Goal: Information Seeking & Learning: Learn about a topic

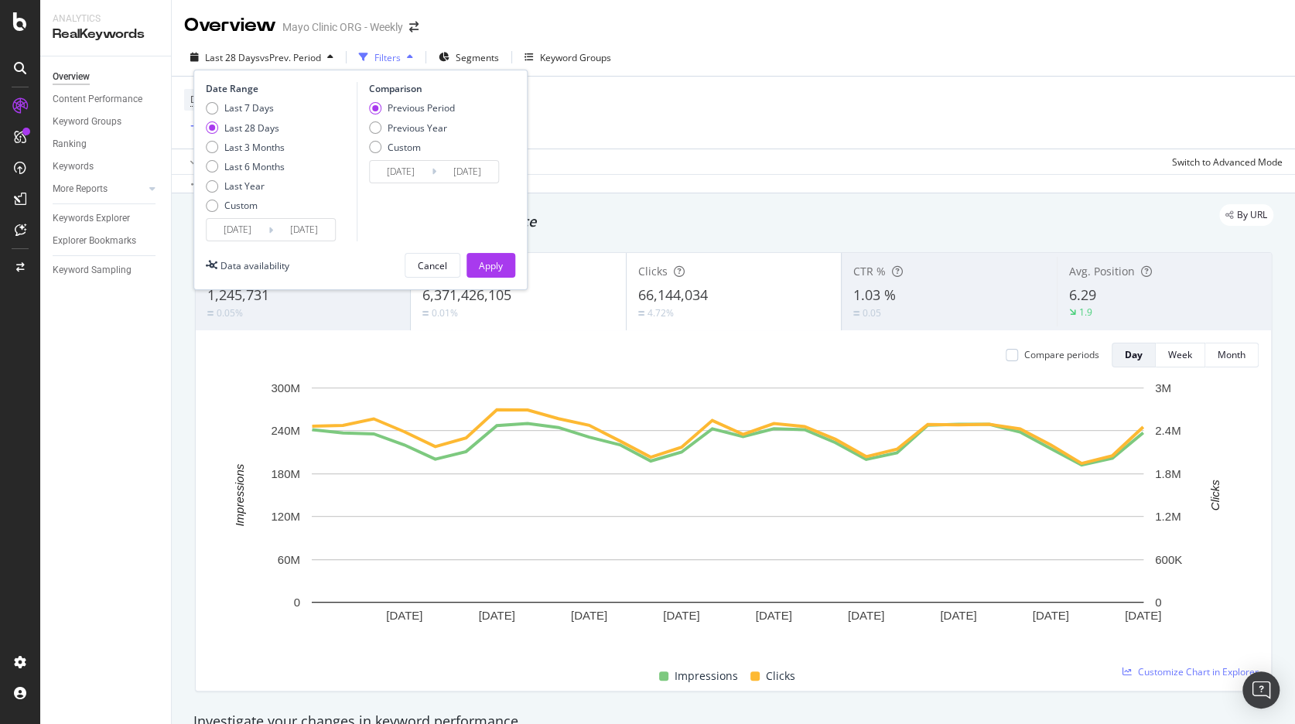
click at [232, 233] on input "[DATE]" at bounding box center [238, 230] width 62 height 22
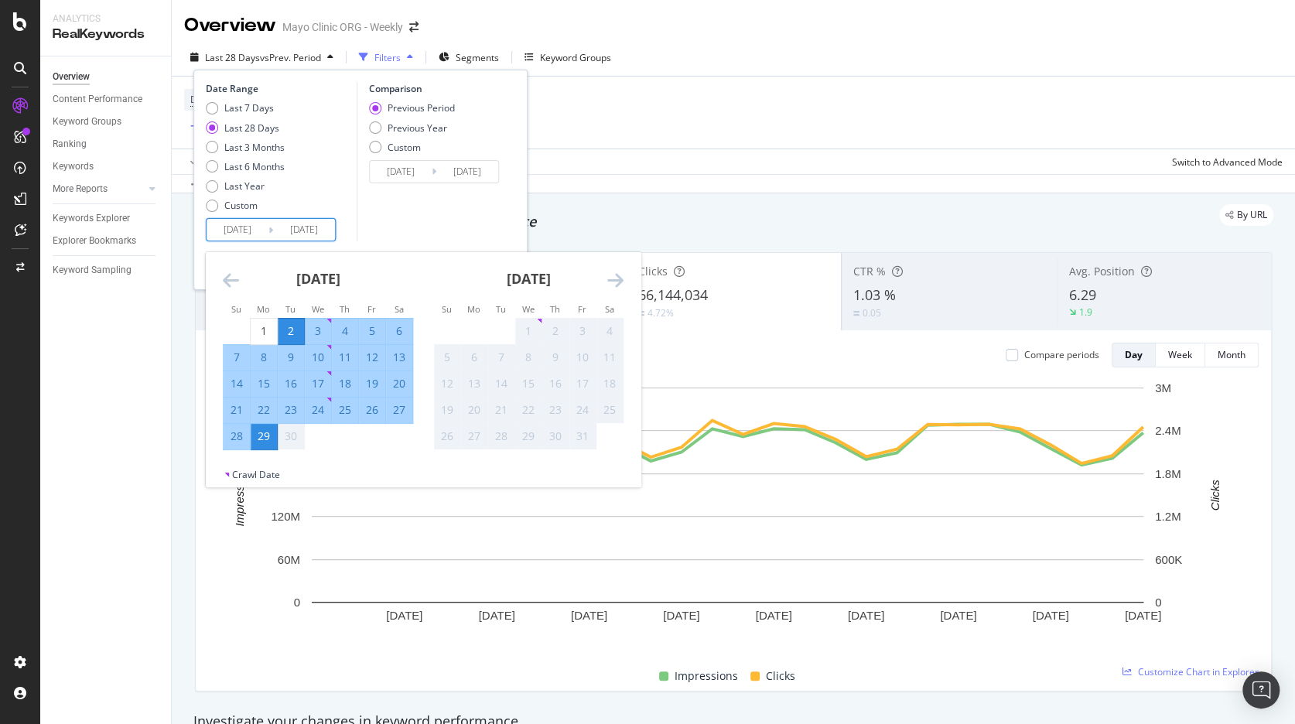
click at [232, 283] on icon "Move backward to switch to the previous month." at bounding box center [231, 280] width 16 height 19
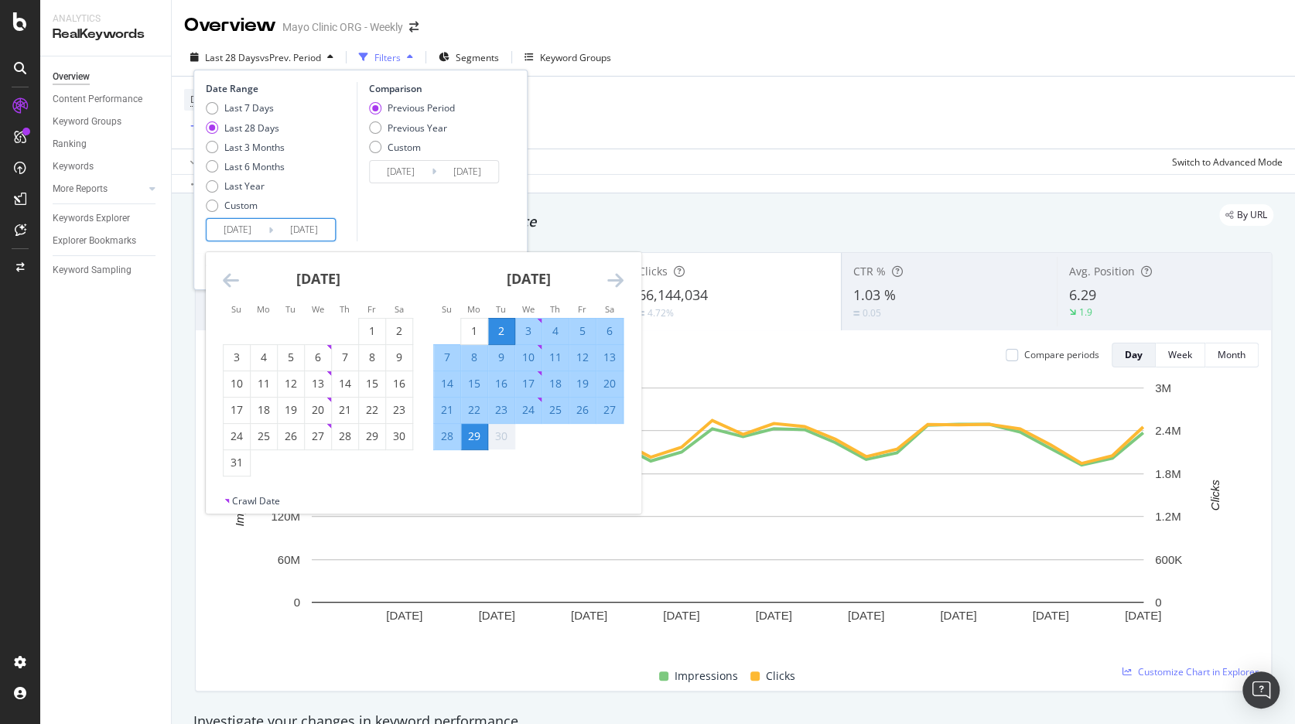
click at [232, 283] on icon "Move backward to switch to the previous month." at bounding box center [231, 280] width 16 height 19
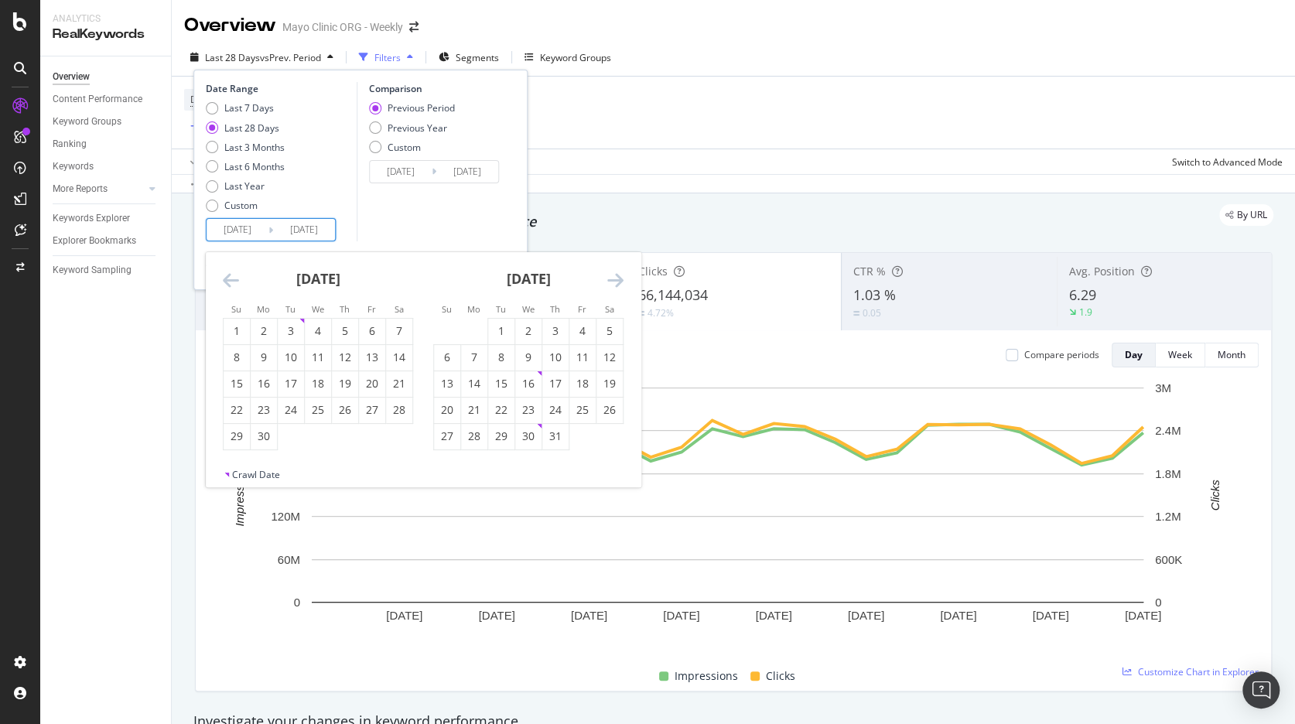
click at [234, 283] on icon "Move backward to switch to the previous month." at bounding box center [231, 280] width 16 height 19
click at [235, 284] on icon "Move backward to switch to the previous month." at bounding box center [231, 280] width 16 height 19
click at [236, 284] on icon "Move backward to switch to the previous month." at bounding box center [231, 280] width 16 height 19
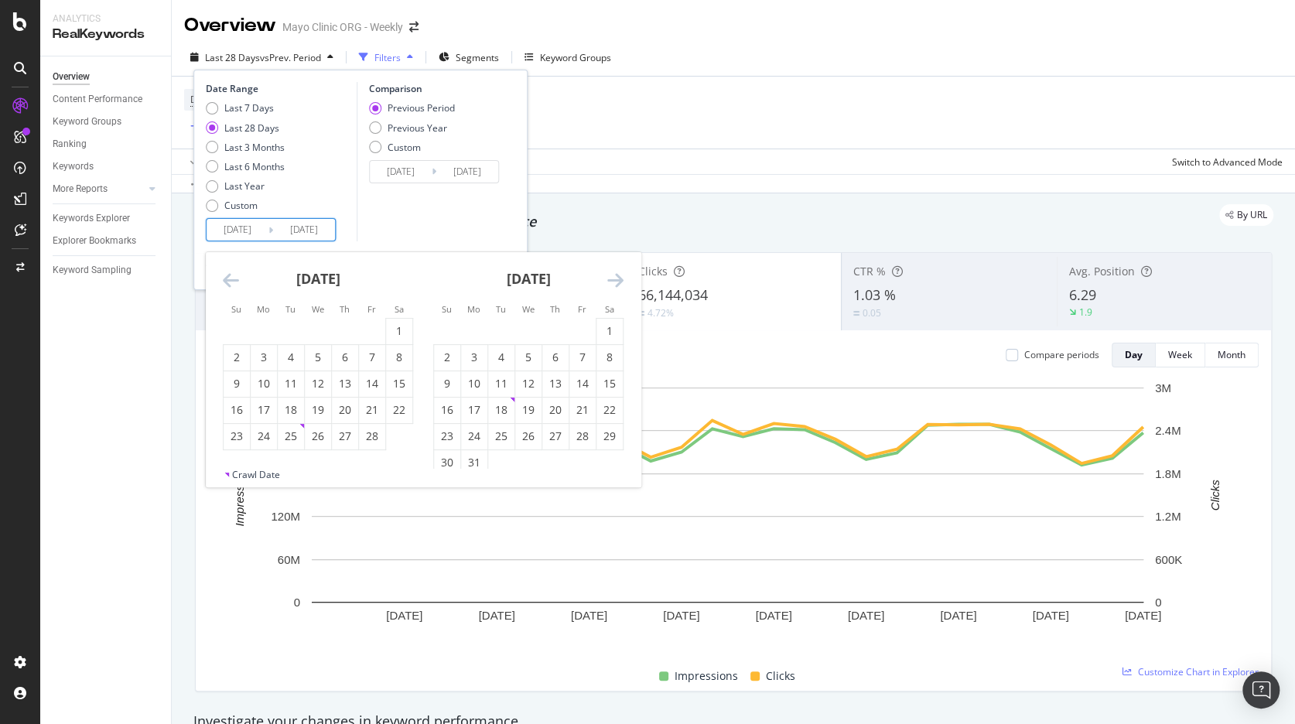
click at [236, 284] on icon "Move backward to switch to the previous month." at bounding box center [231, 280] width 16 height 19
click at [237, 284] on icon "Move backward to switch to the previous month." at bounding box center [231, 280] width 16 height 19
click at [238, 284] on icon "Move backward to switch to the previous month." at bounding box center [231, 280] width 16 height 19
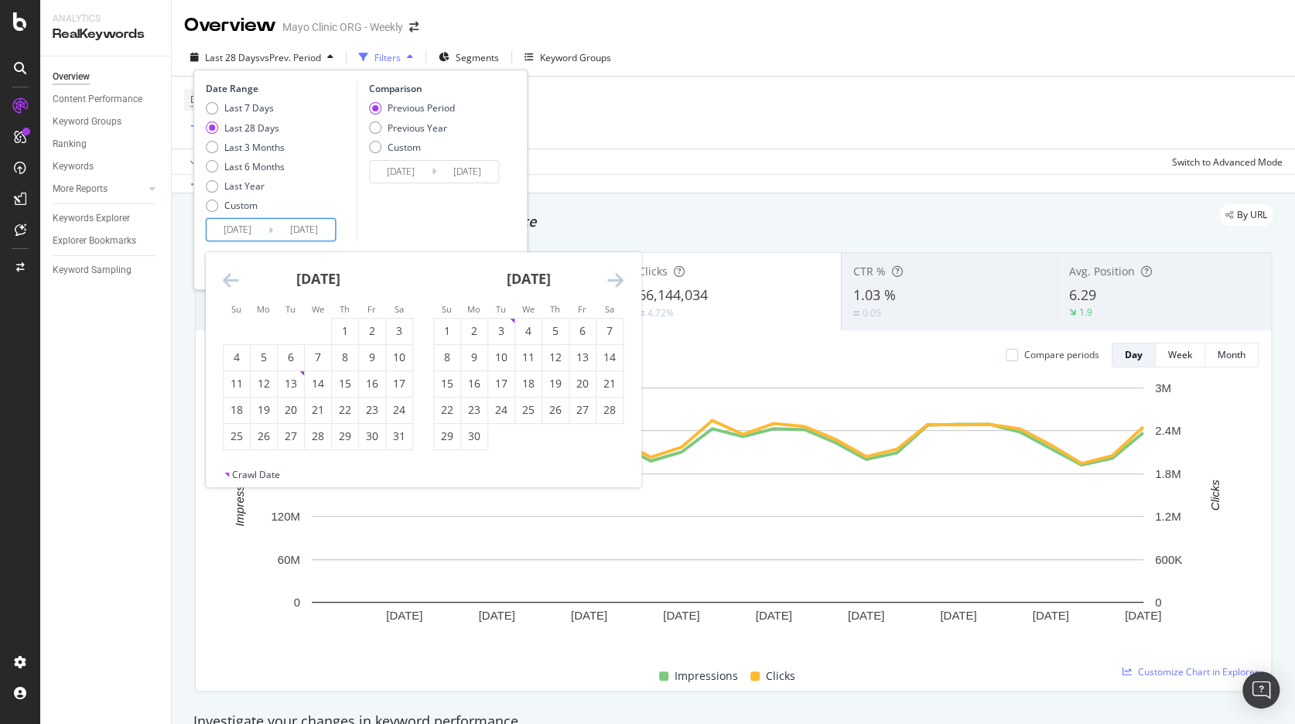
click at [239, 284] on icon "Move backward to switch to the previous month." at bounding box center [231, 280] width 16 height 19
click at [240, 285] on div "[DATE] 1 2 3 4 5 6 7 8 9 10 11 12 13 14 15 16 17 18 19 20 21 22 23 24 25 26 27 …" at bounding box center [423, 360] width 435 height 216
click at [241, 285] on div "[DATE]" at bounding box center [318, 285] width 190 height 66
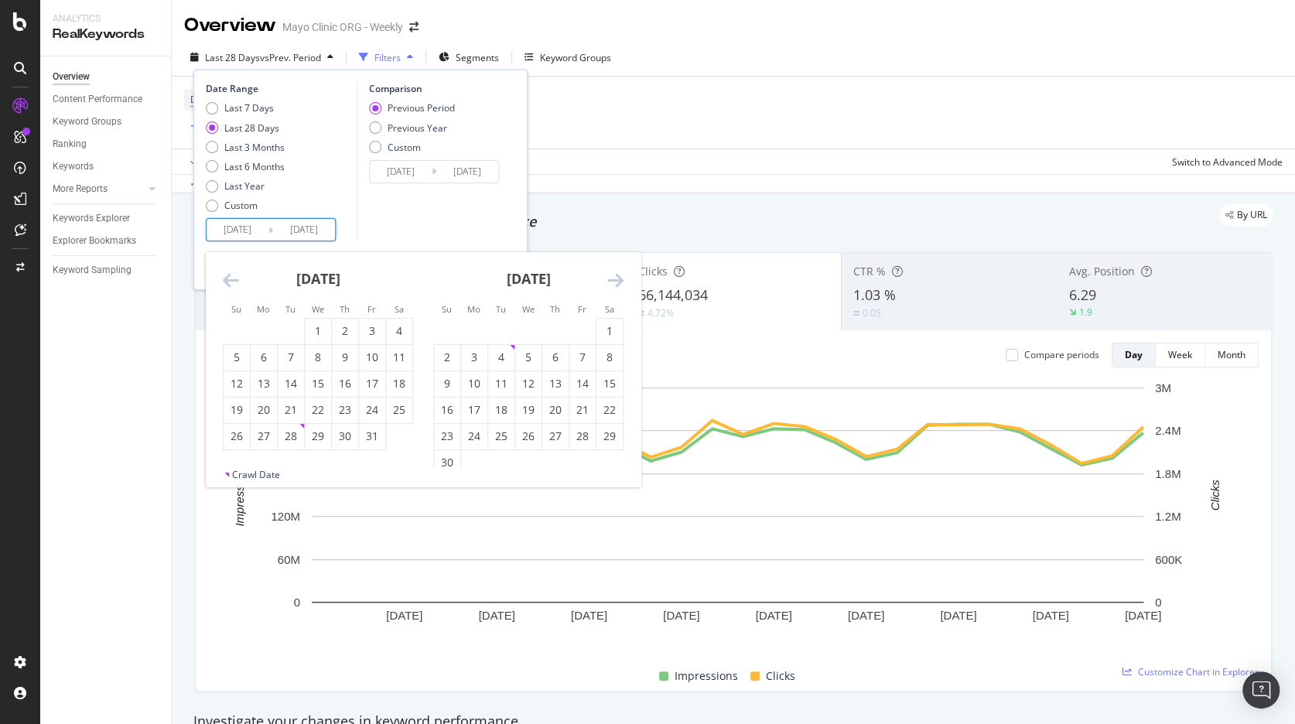
click at [241, 285] on div "[DATE]" at bounding box center [318, 285] width 190 height 66
click at [232, 278] on icon "Move backward to switch to the previous month." at bounding box center [231, 280] width 16 height 19
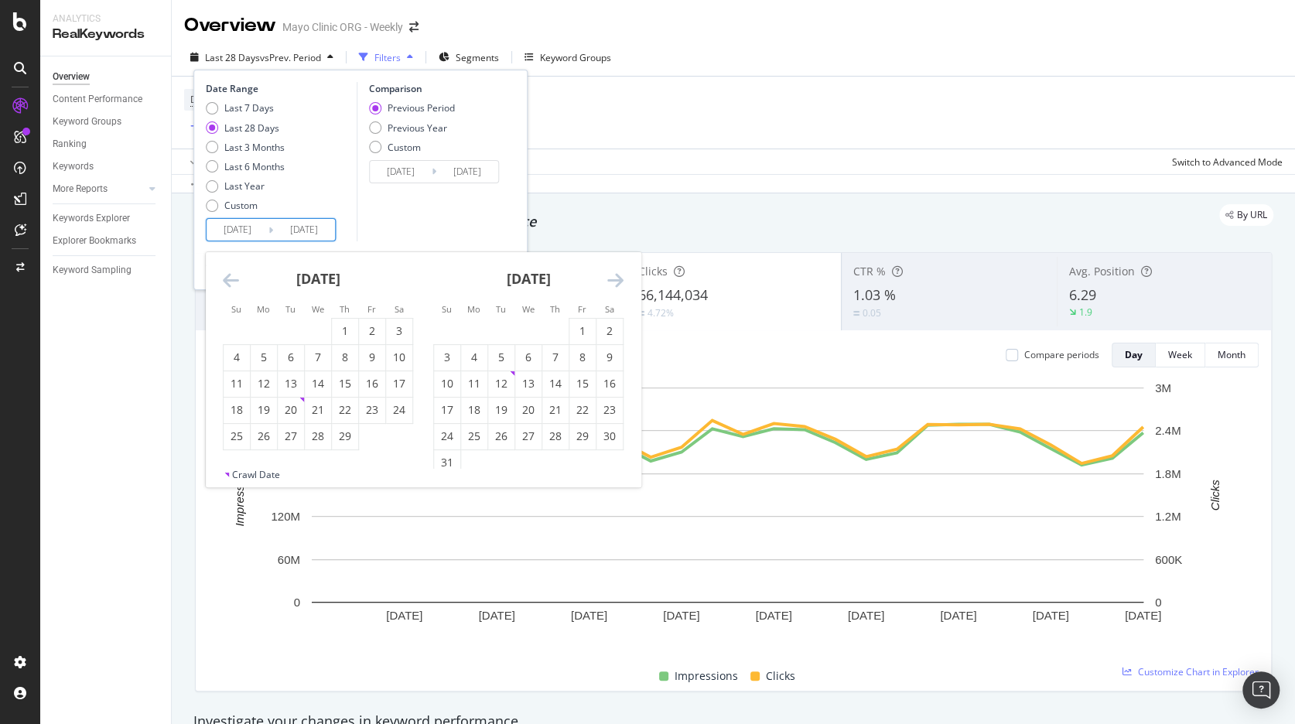
click at [233, 278] on icon "Move backward to switch to the previous month." at bounding box center [231, 280] width 16 height 19
click at [234, 278] on icon "Move backward to switch to the previous month." at bounding box center [231, 280] width 16 height 19
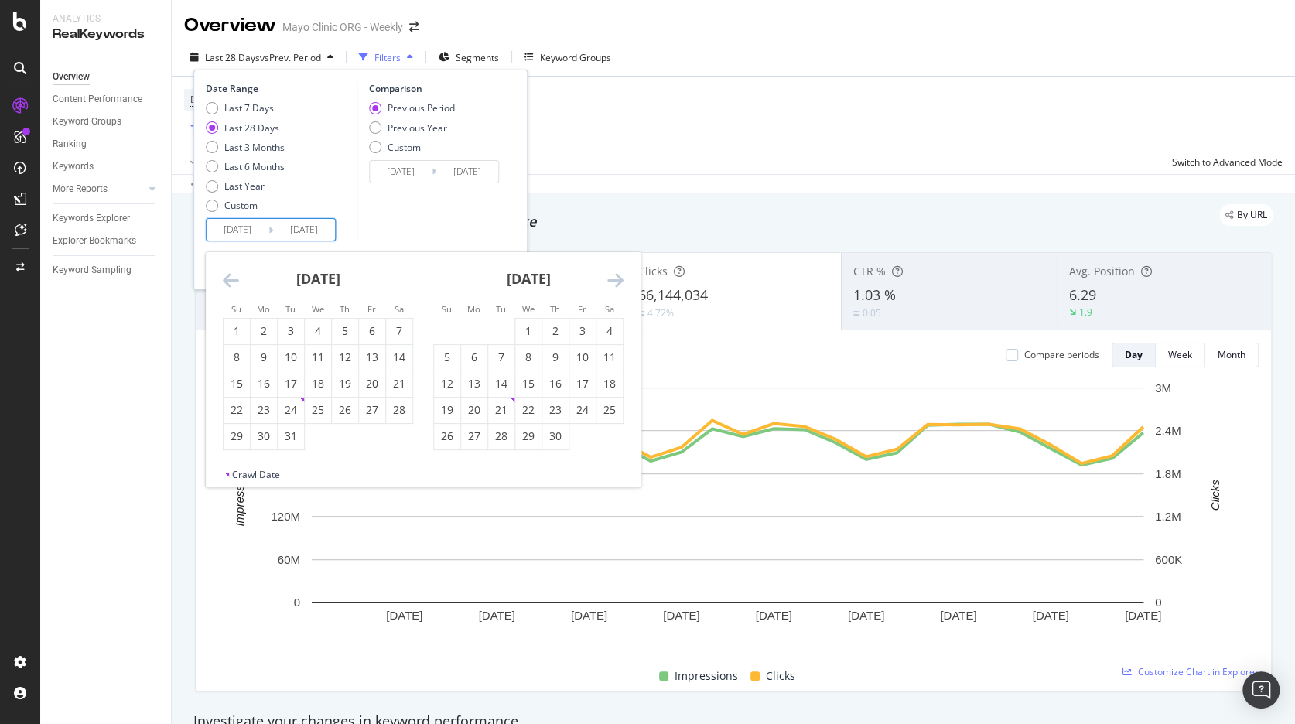
click at [235, 278] on icon "Move backward to switch to the previous month." at bounding box center [231, 280] width 16 height 19
click at [235, 279] on icon "Move backward to switch to the previous month." at bounding box center [231, 280] width 16 height 19
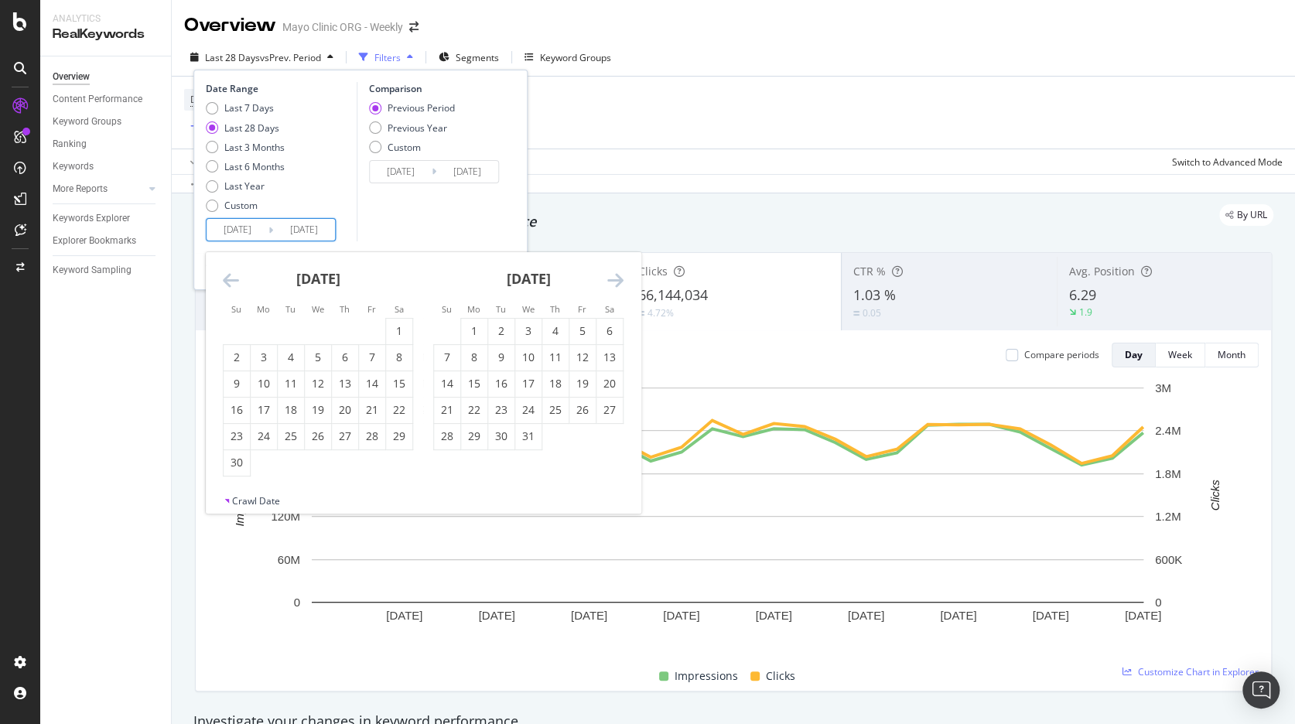
click at [235, 279] on icon "Move backward to switch to the previous month." at bounding box center [231, 280] width 16 height 19
click at [236, 279] on icon "Move backward to switch to the previous month." at bounding box center [231, 280] width 16 height 19
click at [235, 327] on div "1" at bounding box center [237, 330] width 26 height 15
type input "[DATE]"
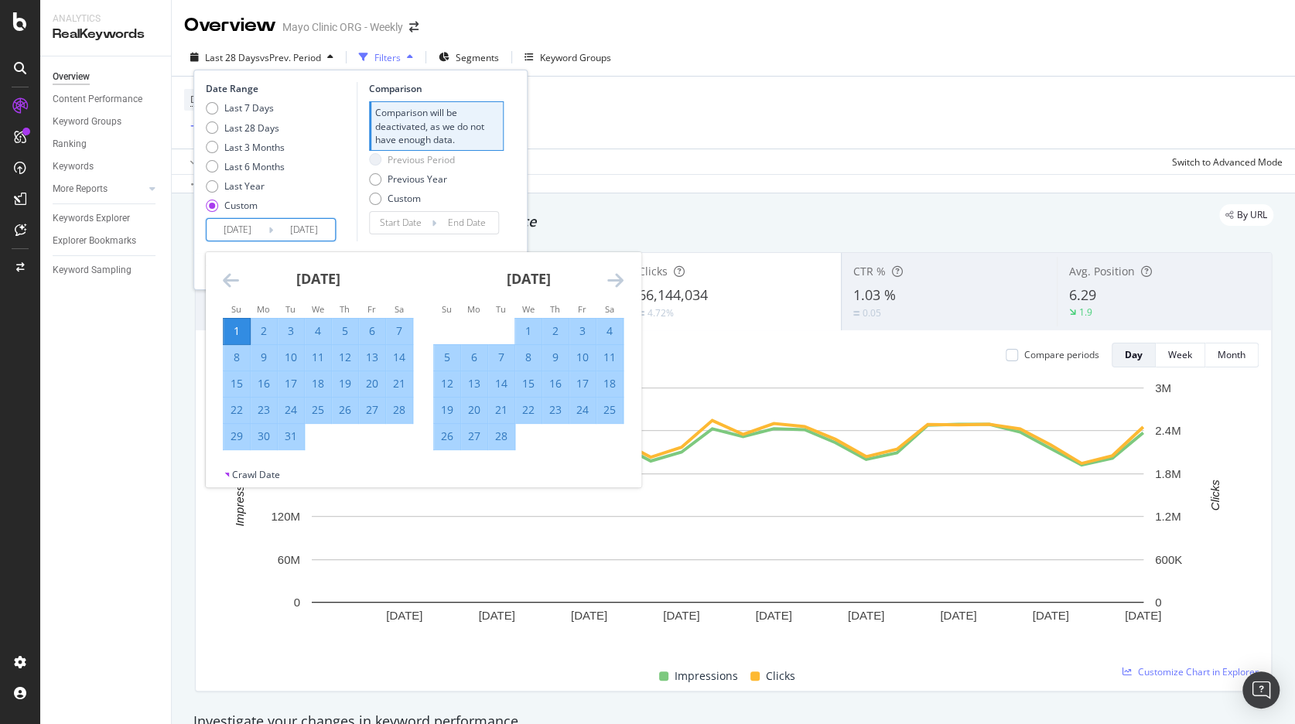
click at [616, 280] on icon "Move forward to switch to the next month." at bounding box center [615, 280] width 16 height 19
click at [588, 438] on div "31" at bounding box center [583, 436] width 26 height 15
type input "[DATE]"
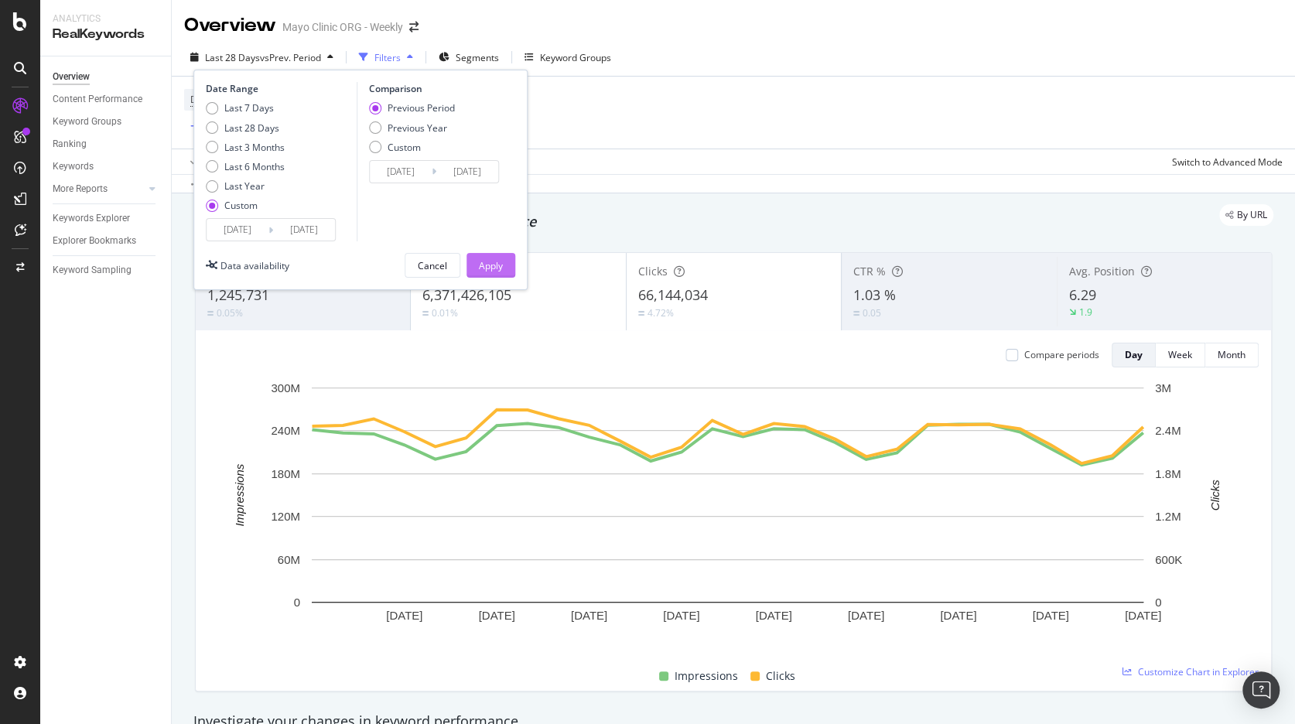
click at [494, 263] on div "Apply" at bounding box center [491, 265] width 24 height 13
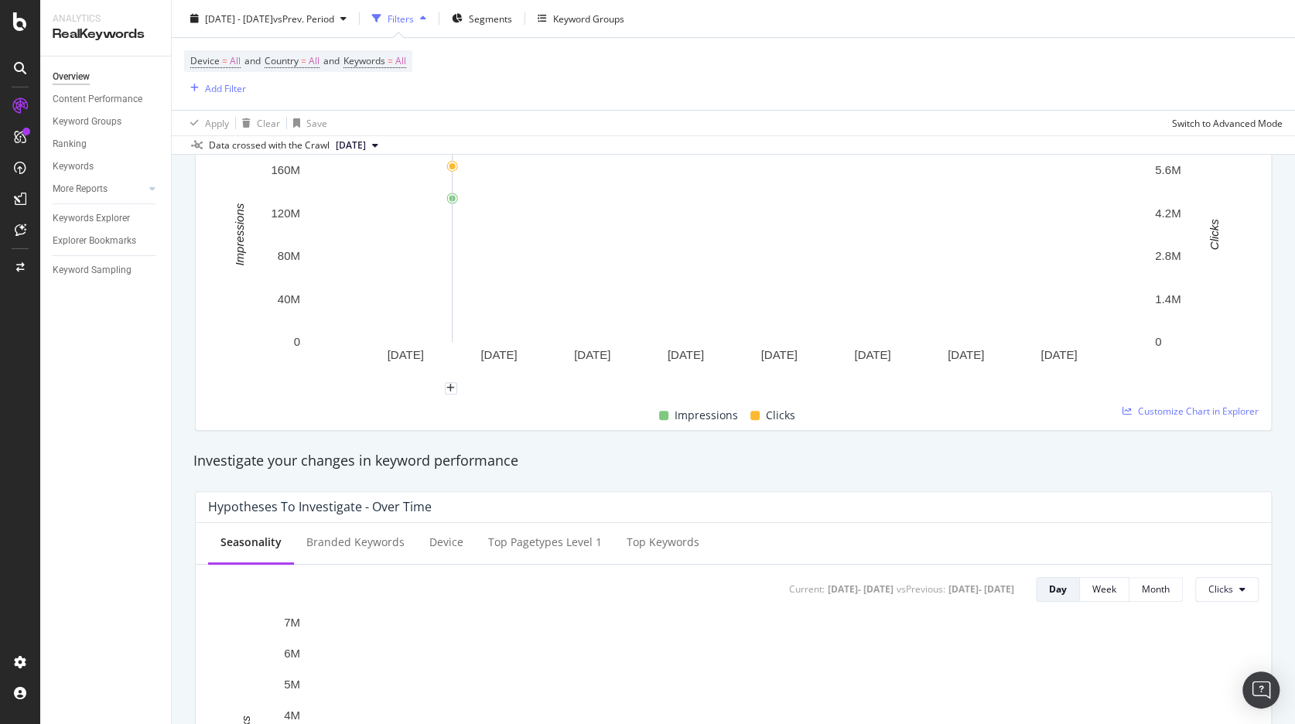
scroll to position [70, 0]
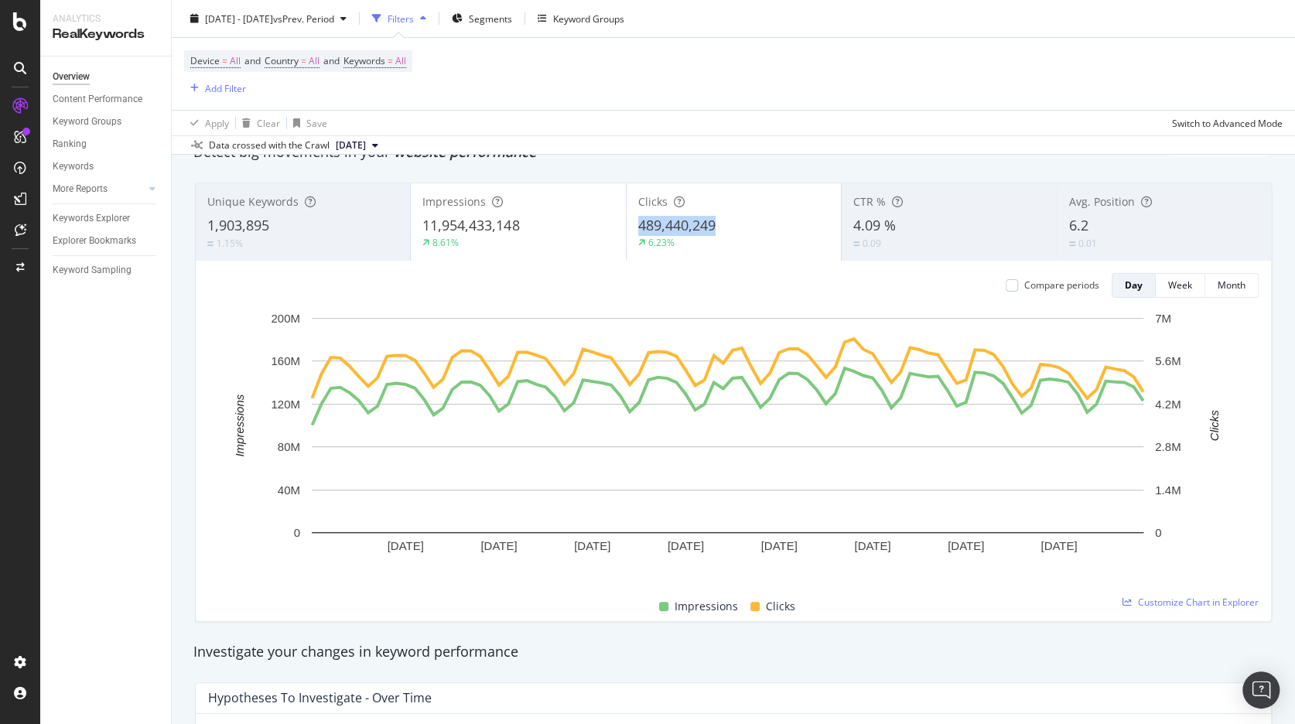
drag, startPoint x: 727, startPoint y: 221, endPoint x: 635, endPoint y: 221, distance: 92.1
click at [638, 221] on div "489,440,249" at bounding box center [733, 226] width 191 height 20
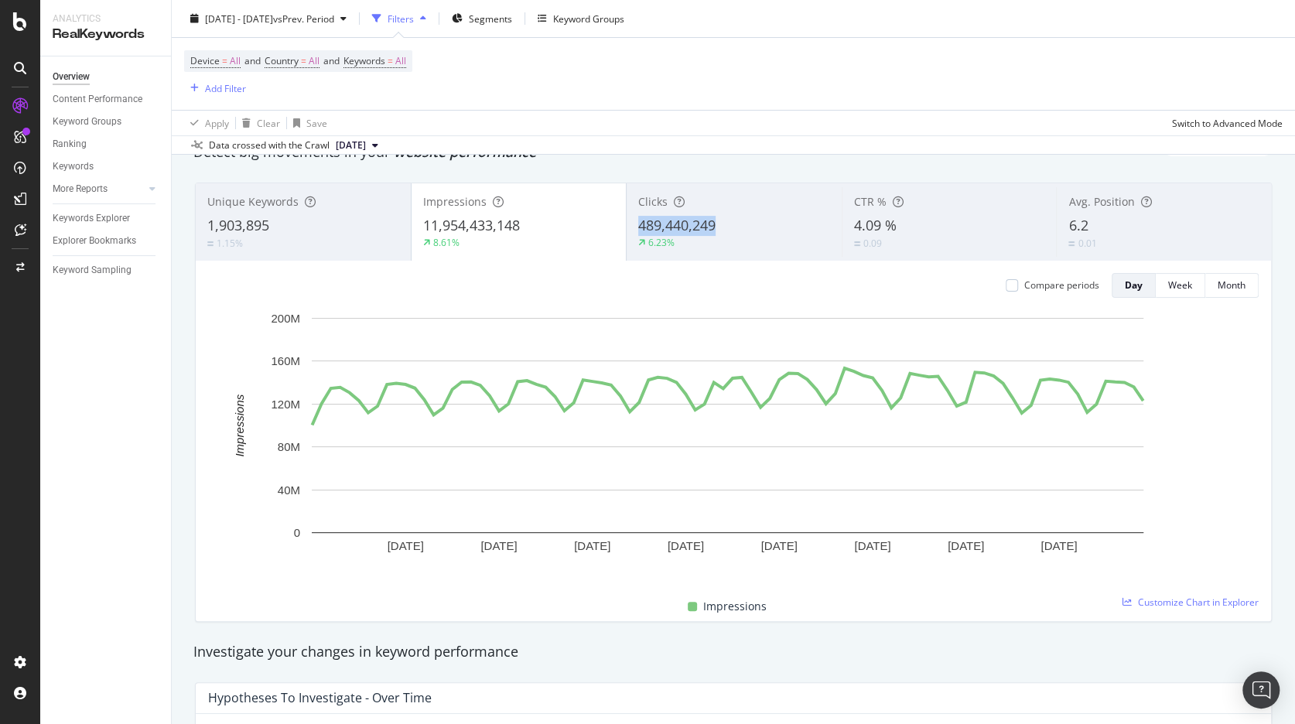
drag, startPoint x: 724, startPoint y: 225, endPoint x: 635, endPoint y: 224, distance: 89.0
click at [638, 224] on div "489,440,249" at bounding box center [734, 226] width 192 height 20
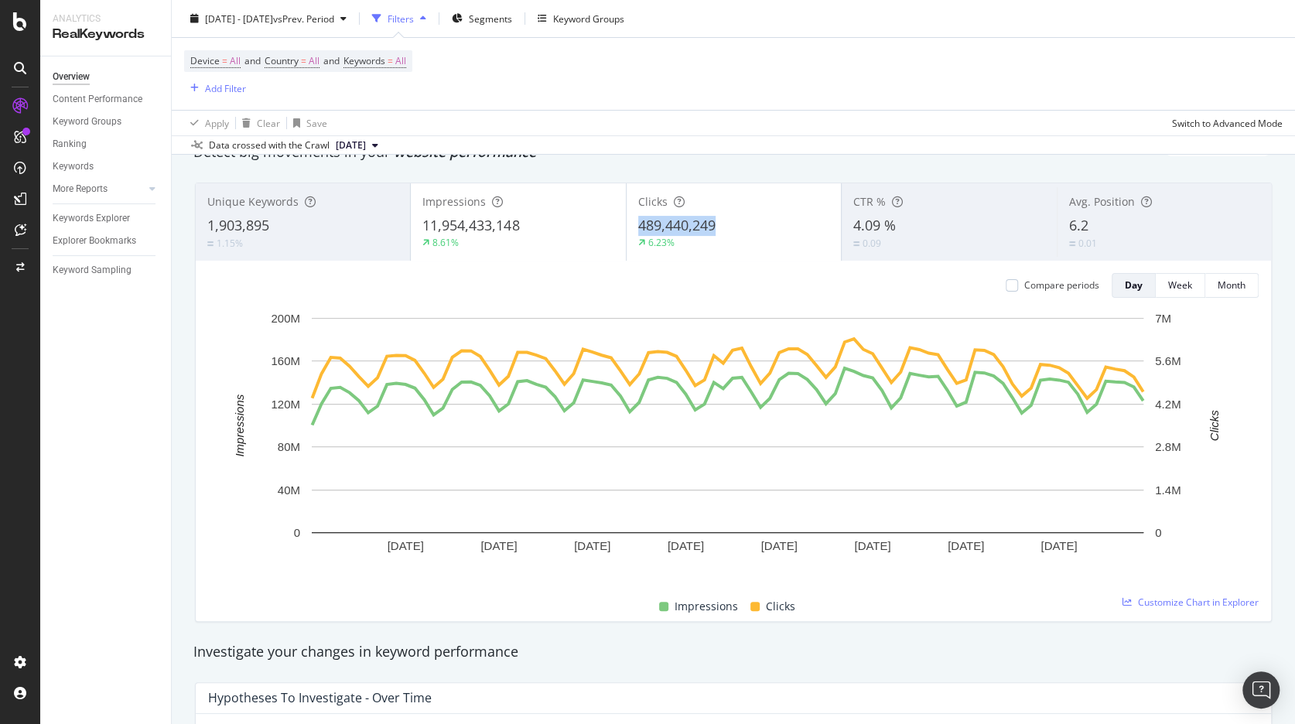
drag, startPoint x: 657, startPoint y: 224, endPoint x: 710, endPoint y: 226, distance: 52.6
click at [710, 226] on div "Clicks 489,440,249 6.23%" at bounding box center [734, 222] width 214 height 70
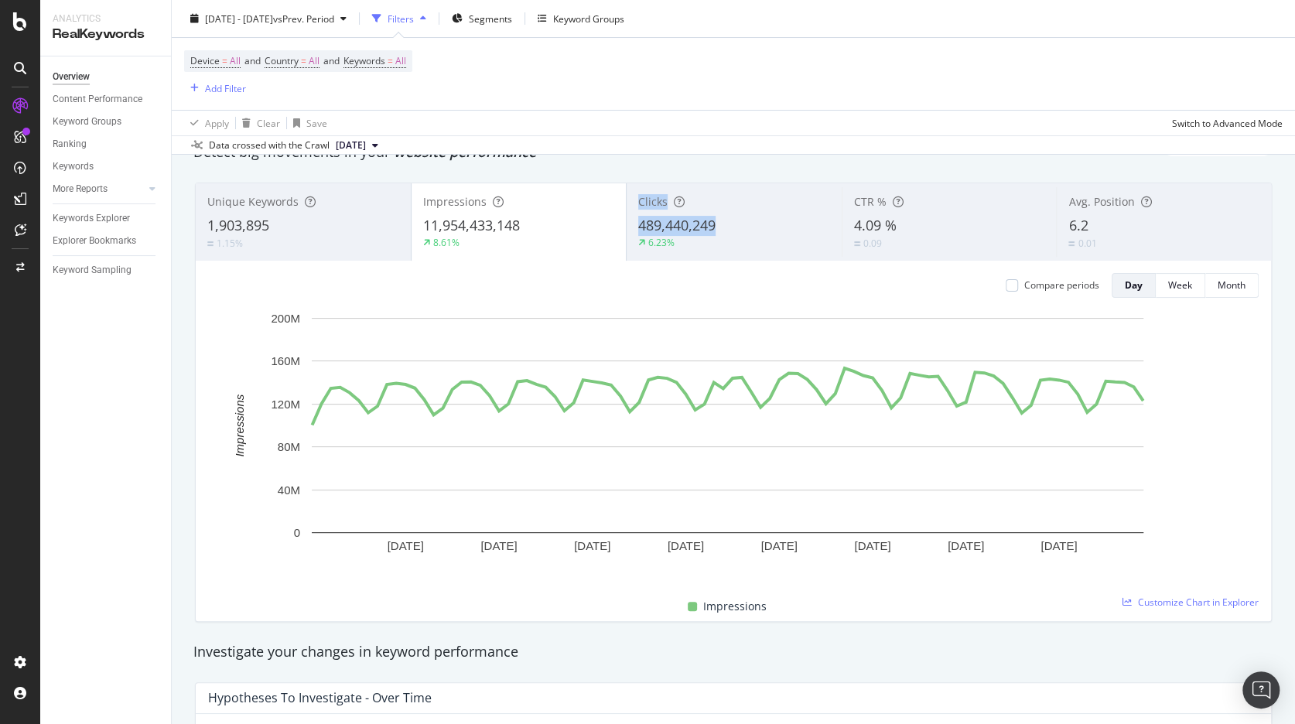
click at [711, 225] on div "Clicks 489,440,249 6.23%" at bounding box center [734, 222] width 215 height 70
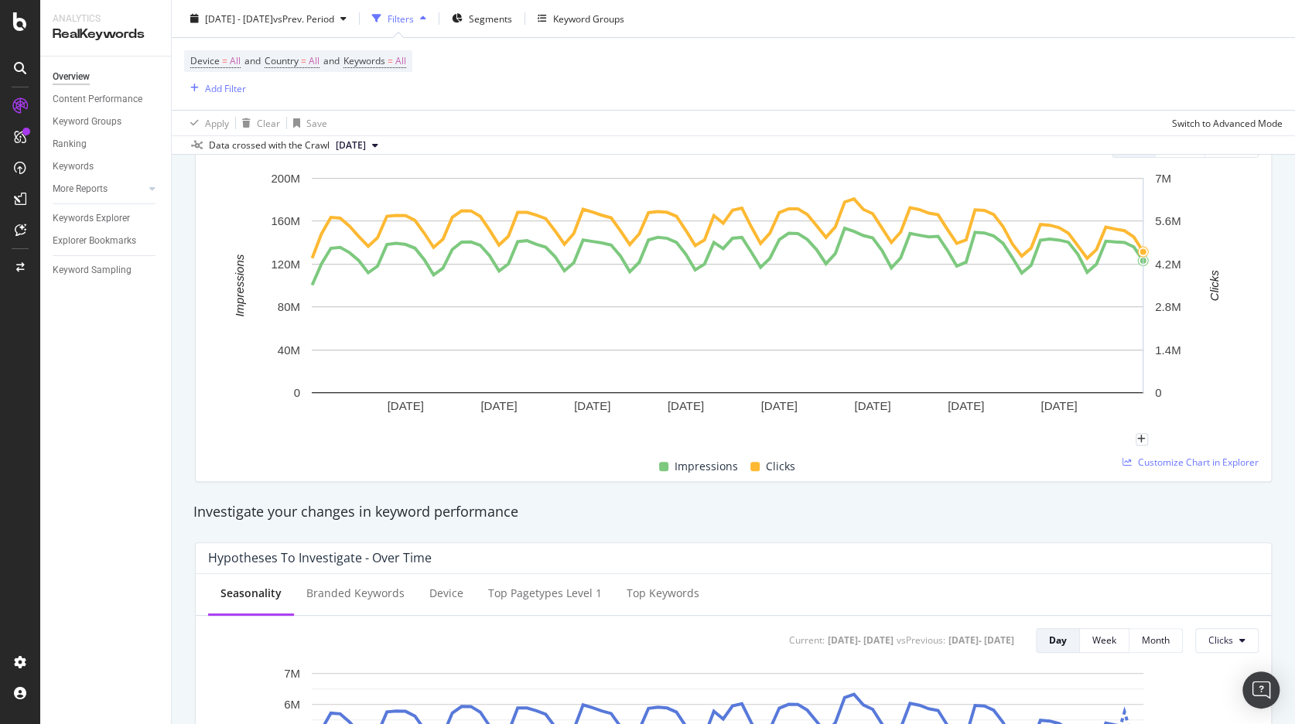
scroll to position [210, 0]
click at [1168, 460] on span "Customize Chart in Explorer" at bounding box center [1198, 461] width 121 height 13
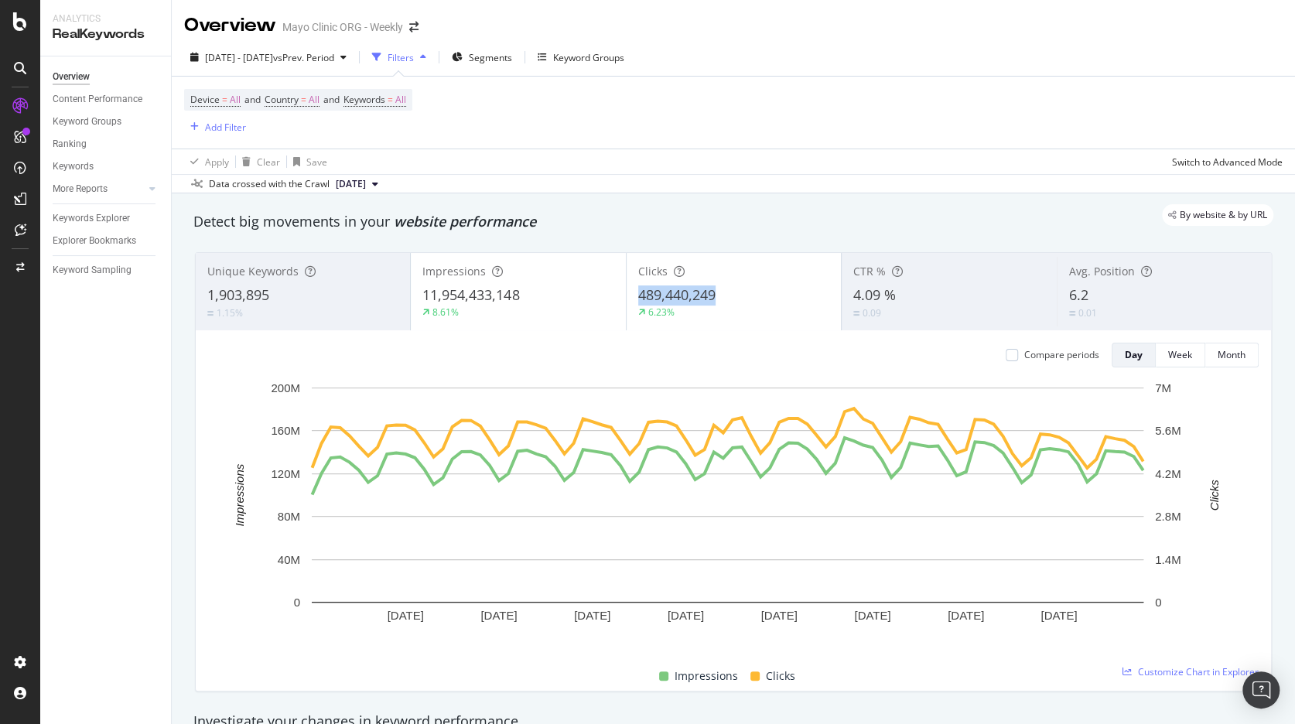
drag, startPoint x: 715, startPoint y: 296, endPoint x: 635, endPoint y: 294, distance: 79.7
click at [638, 294] on div "489,440,249" at bounding box center [733, 296] width 191 height 20
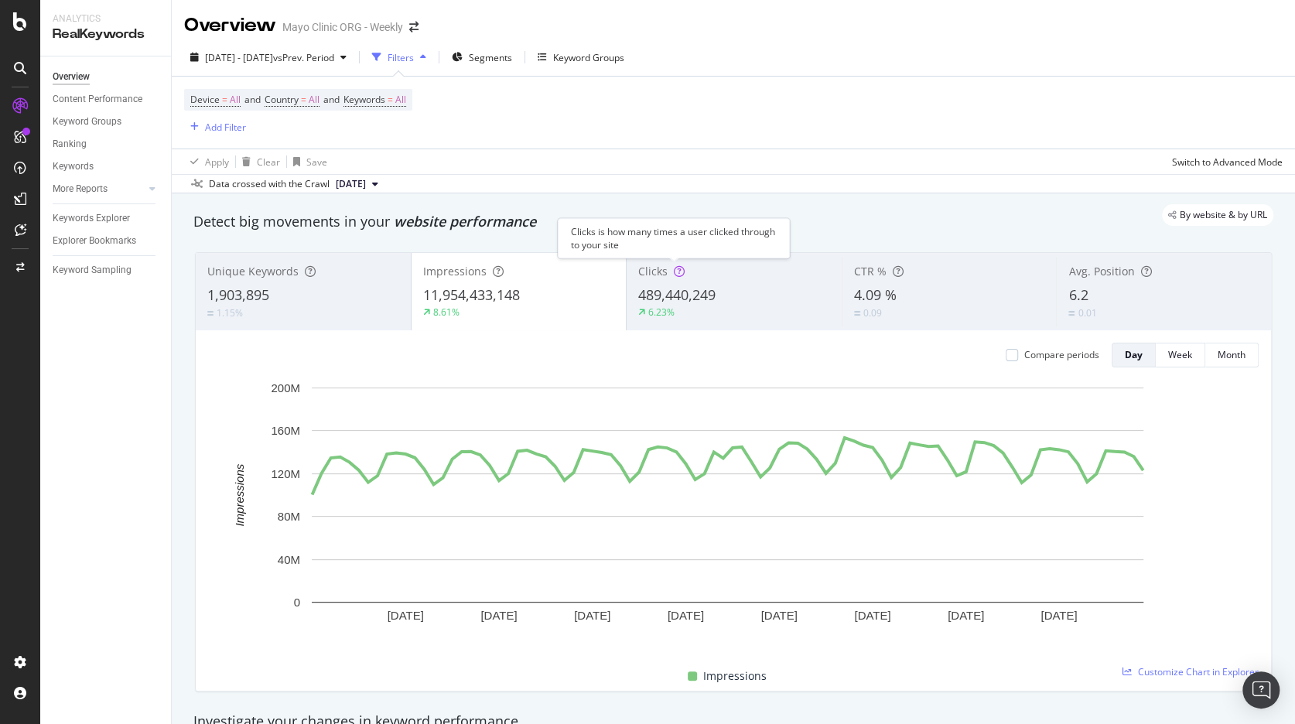
click at [674, 267] on icon at bounding box center [679, 271] width 11 height 11
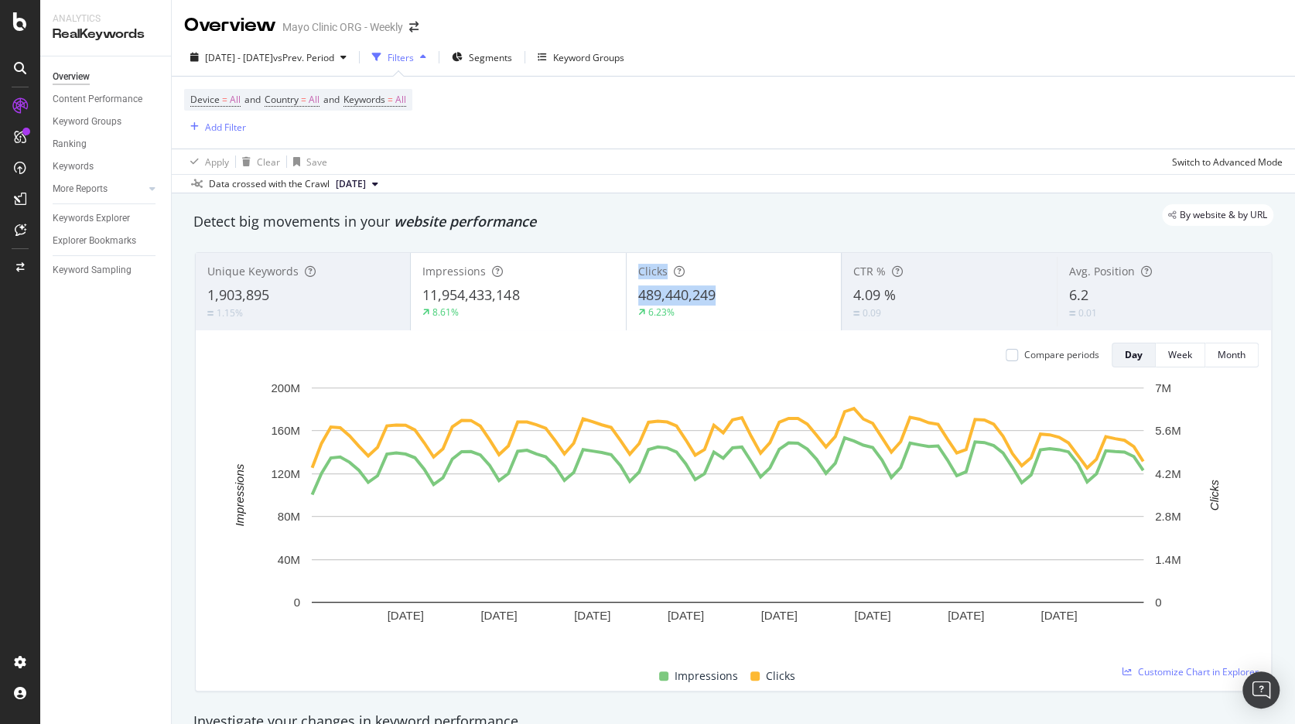
drag, startPoint x: 635, startPoint y: 281, endPoint x: 711, endPoint y: 293, distance: 76.8
click at [711, 293] on div "Clicks 489,440,249 6.23%" at bounding box center [734, 292] width 214 height 70
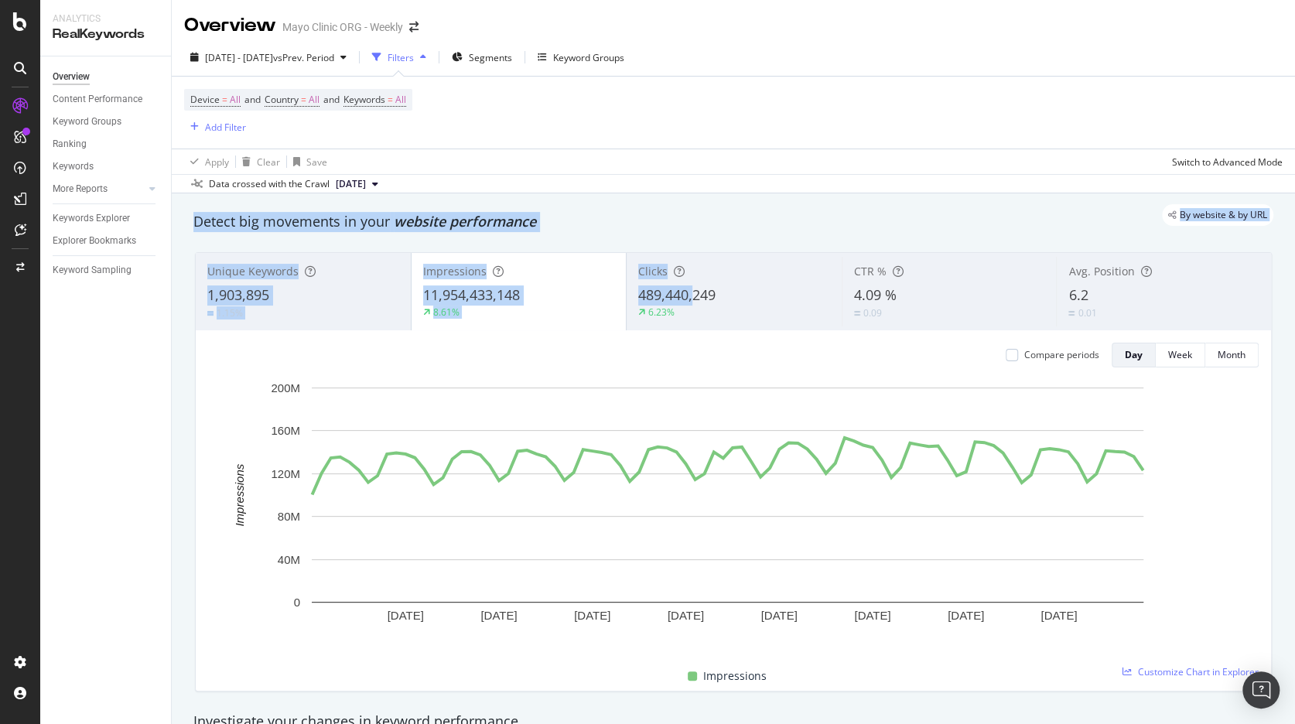
click at [1198, 161] on div "Switch to Advanced Mode" at bounding box center [1227, 162] width 111 height 13
click at [1196, 163] on div "Switch back to Simple mode" at bounding box center [1223, 162] width 120 height 13
click at [1196, 162] on div "Switch to Advanced Mode" at bounding box center [1227, 162] width 111 height 13
click at [1196, 162] on div "Switch back to Simple mode" at bounding box center [1223, 162] width 120 height 13
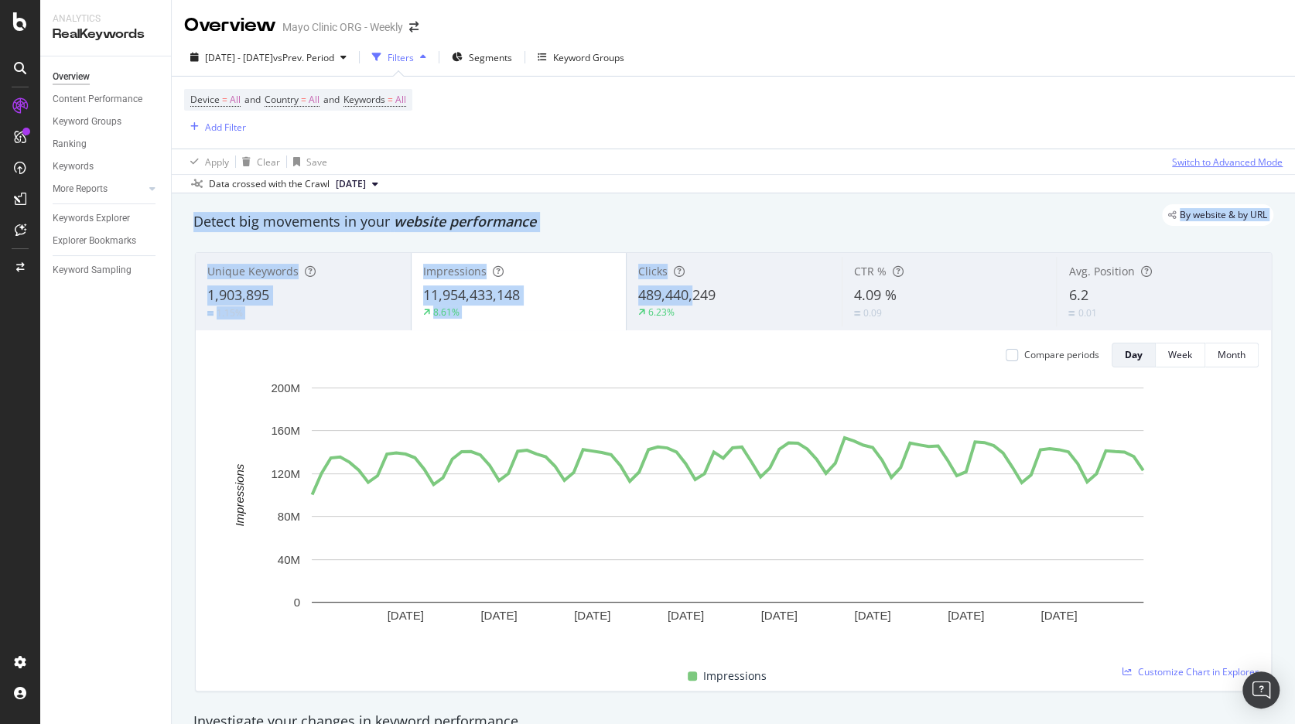
click at [1196, 161] on div "Switch to Advanced Mode" at bounding box center [1227, 162] width 111 height 13
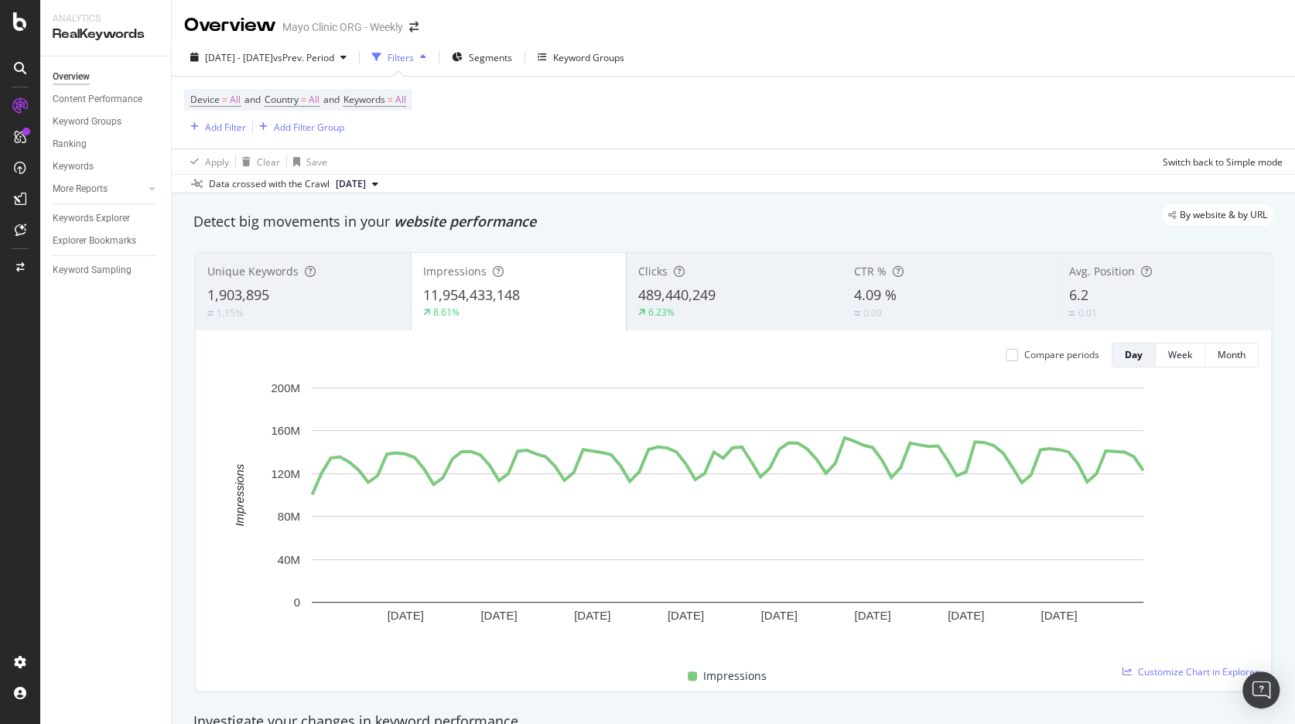
click at [669, 218] on div "By website & by URL" at bounding box center [726, 215] width 1096 height 22
drag, startPoint x: 717, startPoint y: 295, endPoint x: 635, endPoint y: 299, distance: 82.2
click at [638, 299] on div "489,440,249" at bounding box center [734, 296] width 192 height 20
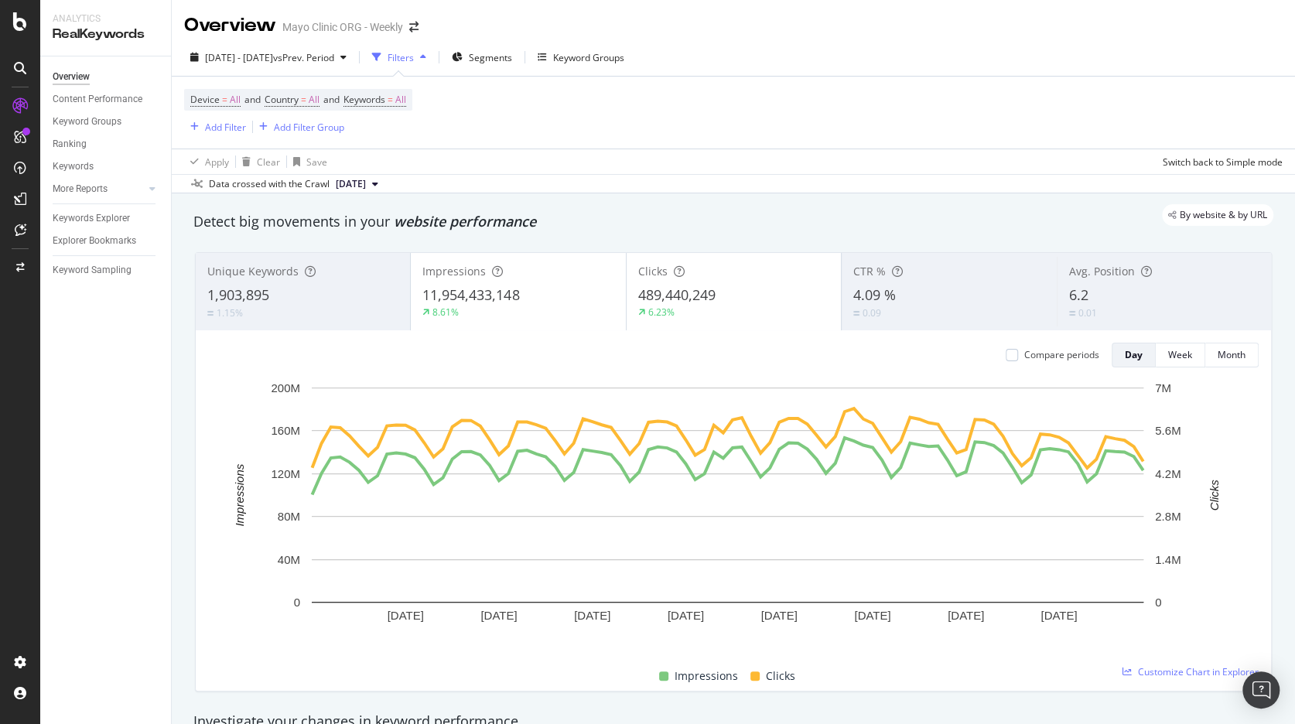
click at [687, 140] on div "Device = All and Country = All and Keywords = All Add Filter Add Filter Group" at bounding box center [733, 113] width 1099 height 72
drag, startPoint x: 723, startPoint y: 299, endPoint x: 623, endPoint y: 297, distance: 99.9
click at [627, 297] on div "Clicks 489,440,249 6.23%" at bounding box center [734, 292] width 214 height 70
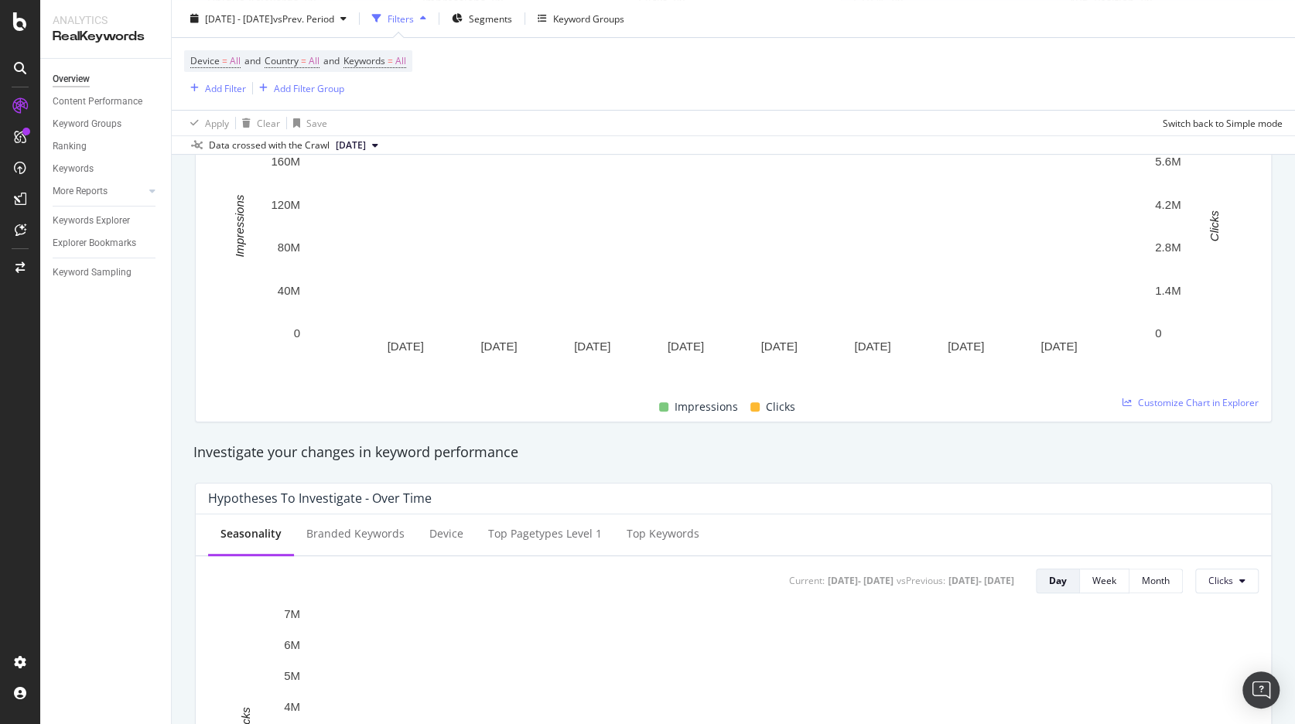
scroll to position [281, 0]
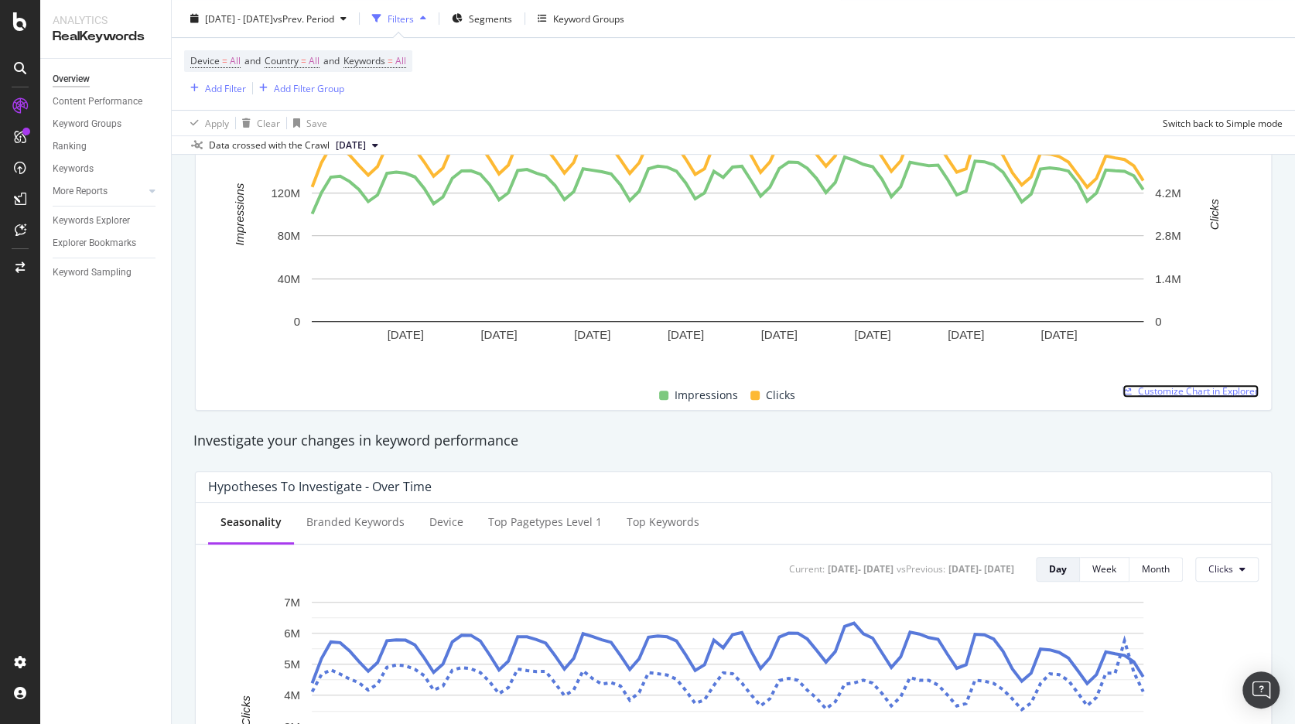
click at [1152, 386] on span "Customize Chart in Explorer" at bounding box center [1198, 391] width 121 height 13
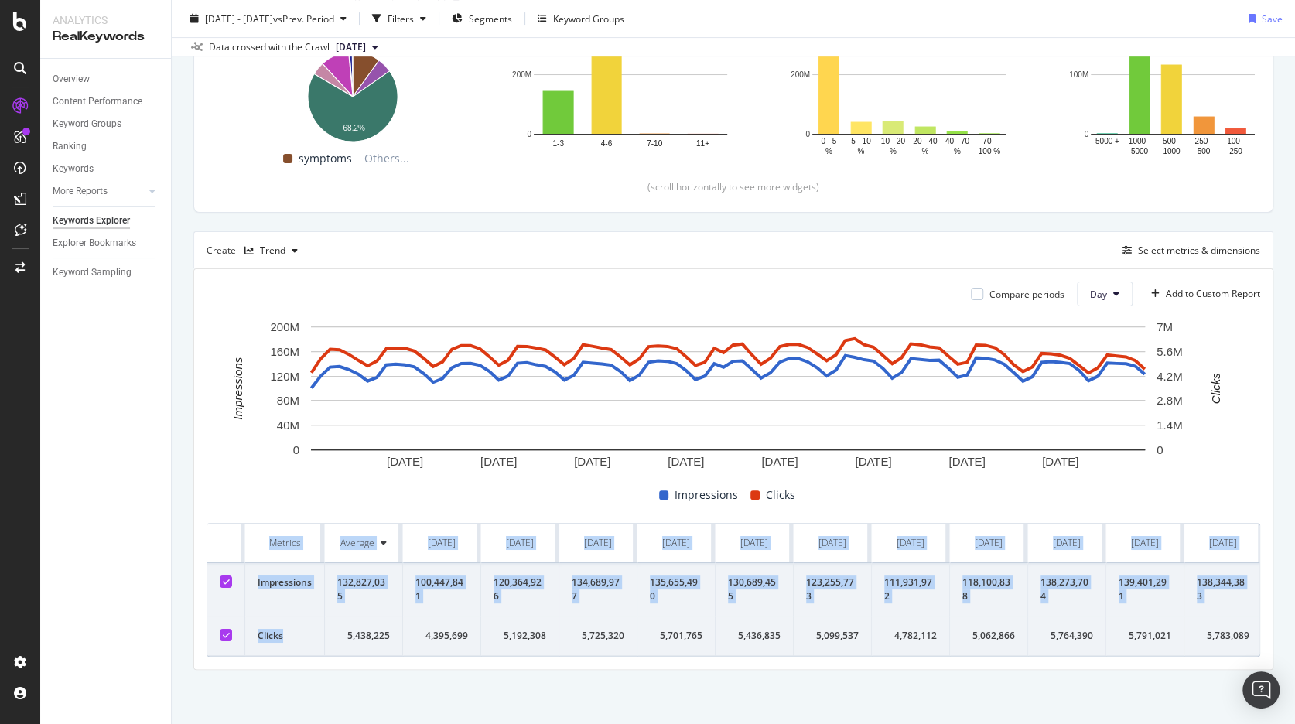
drag, startPoint x: 320, startPoint y: 645, endPoint x: 220, endPoint y: 418, distance: 248.8
click at [1185, 244] on div "Select metrics & dimensions" at bounding box center [1199, 250] width 122 height 13
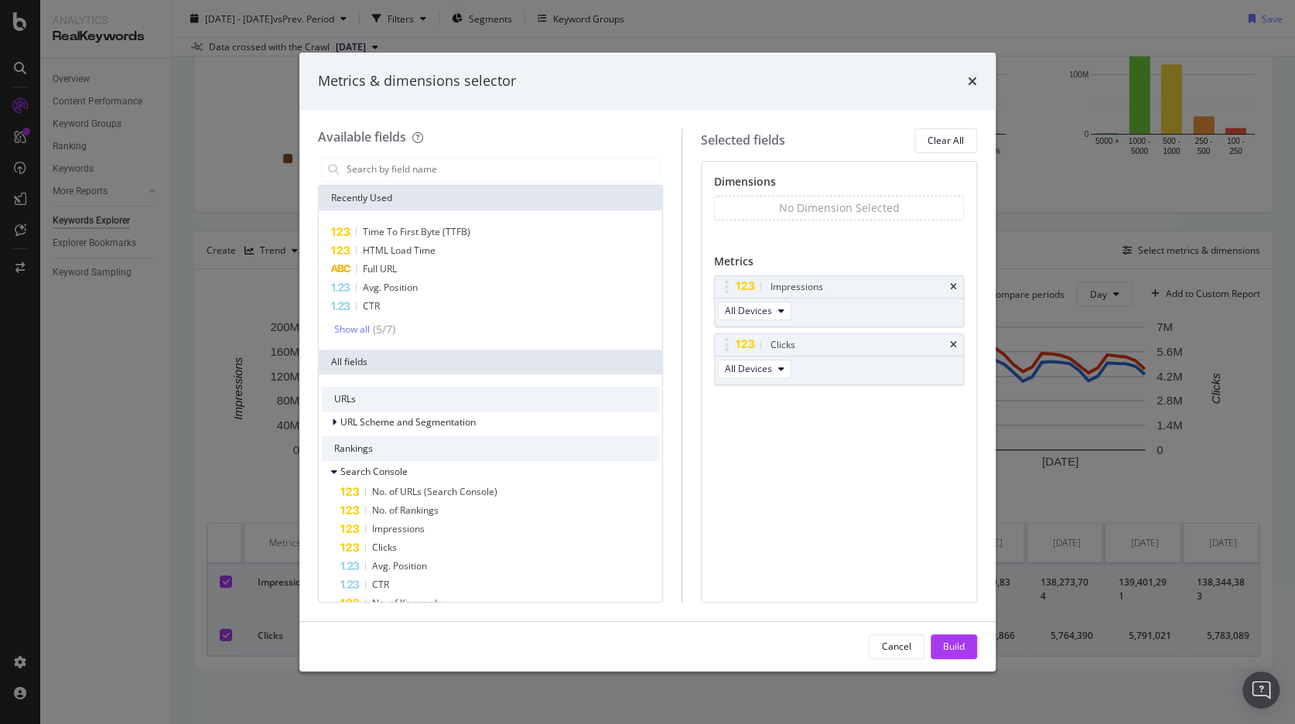
click at [883, 642] on div "Cancel" at bounding box center [896, 646] width 29 height 13
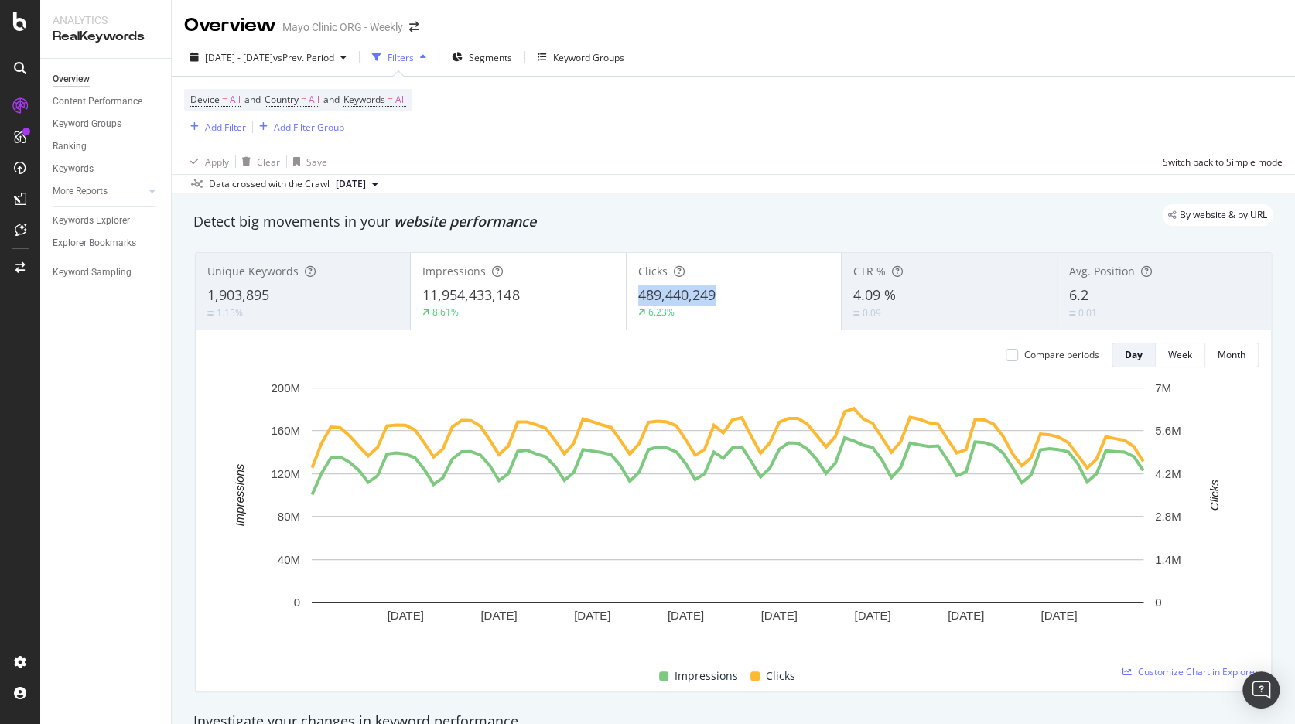
click at [632, 296] on div "Clicks 489,440,249 6.23%" at bounding box center [734, 292] width 214 height 70
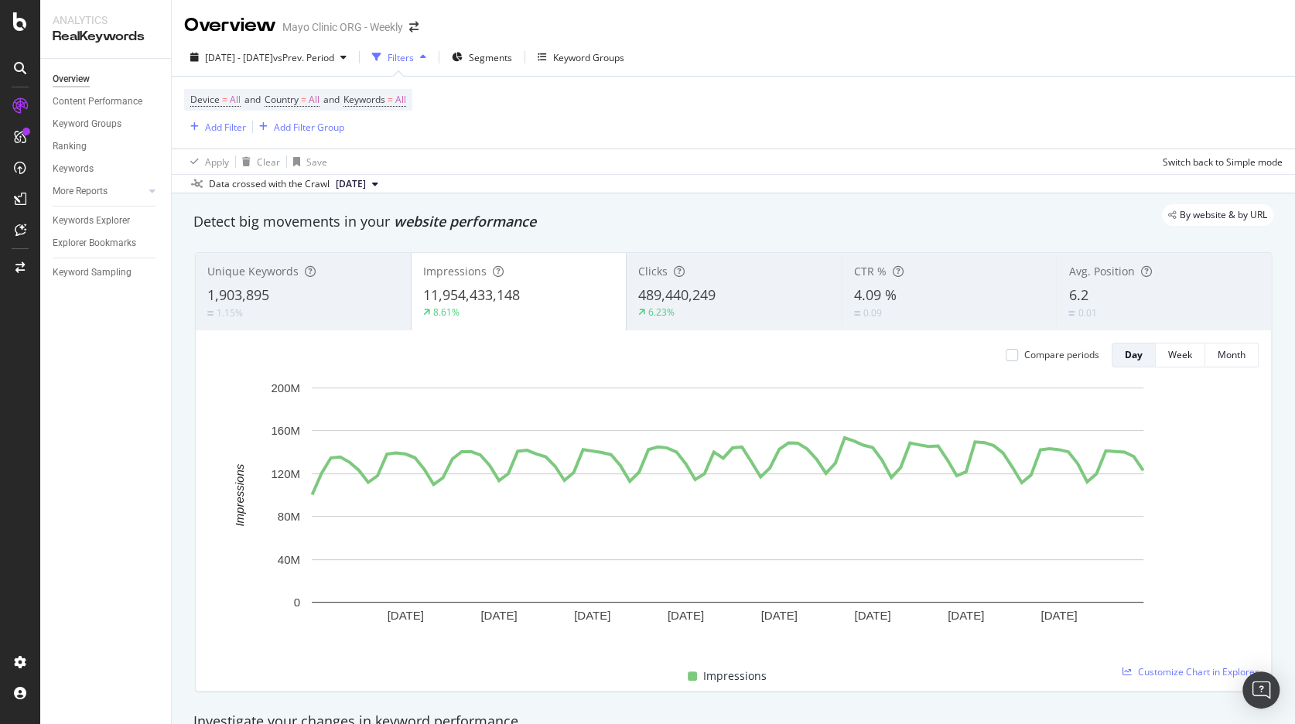
click at [688, 293] on span "489,440,249" at bounding box center [676, 295] width 77 height 19
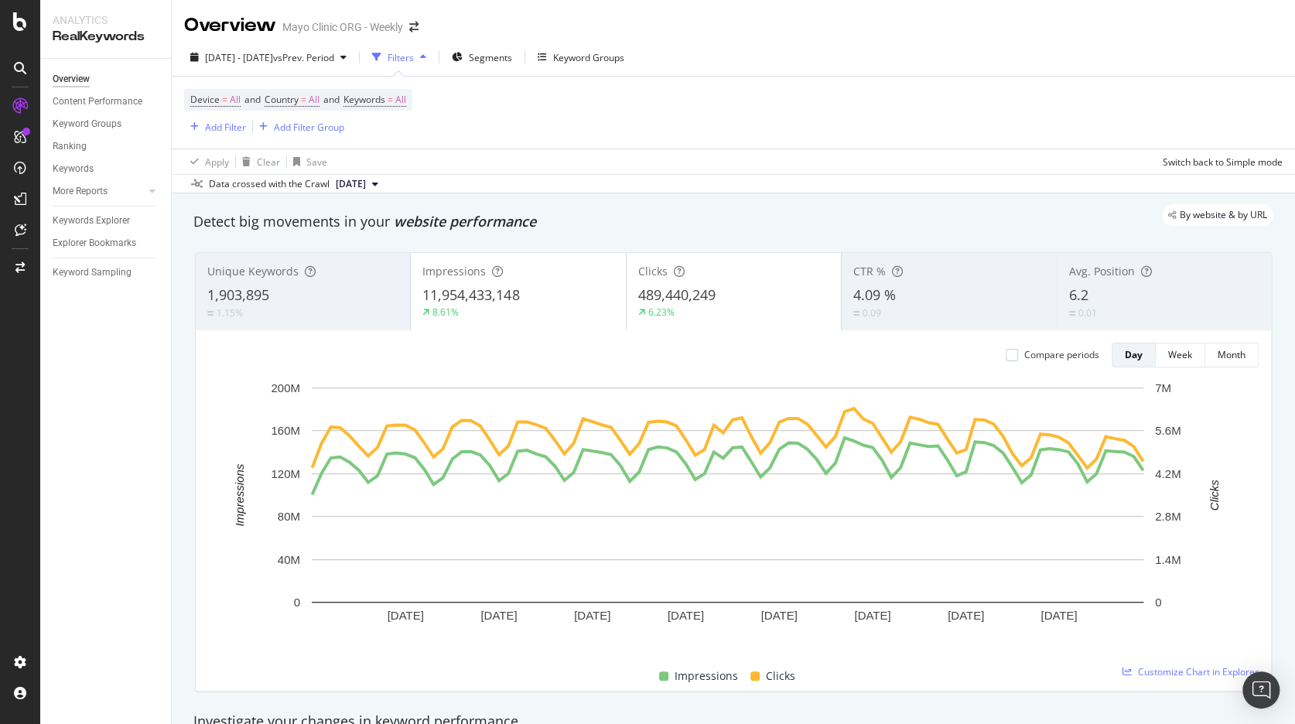
click at [680, 292] on span "489,440,249" at bounding box center [676, 295] width 77 height 19
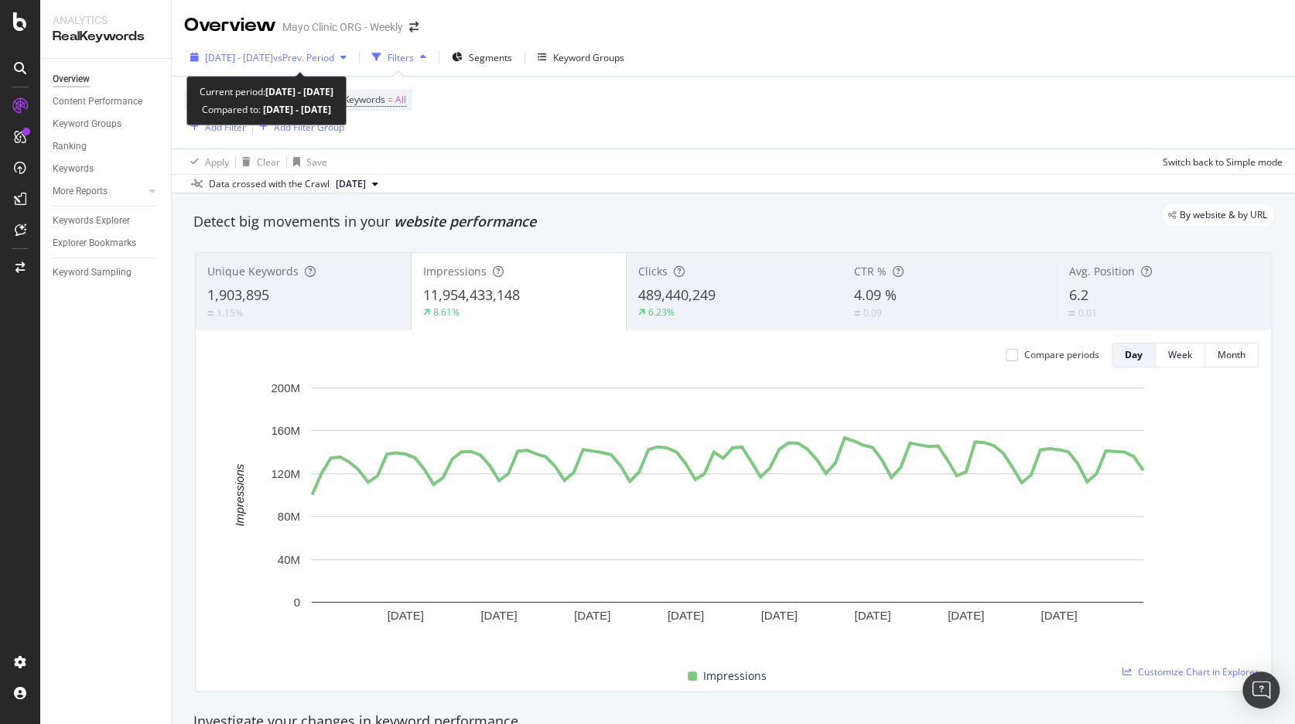
click at [273, 57] on span "[DATE] - [DATE]" at bounding box center [239, 57] width 68 height 13
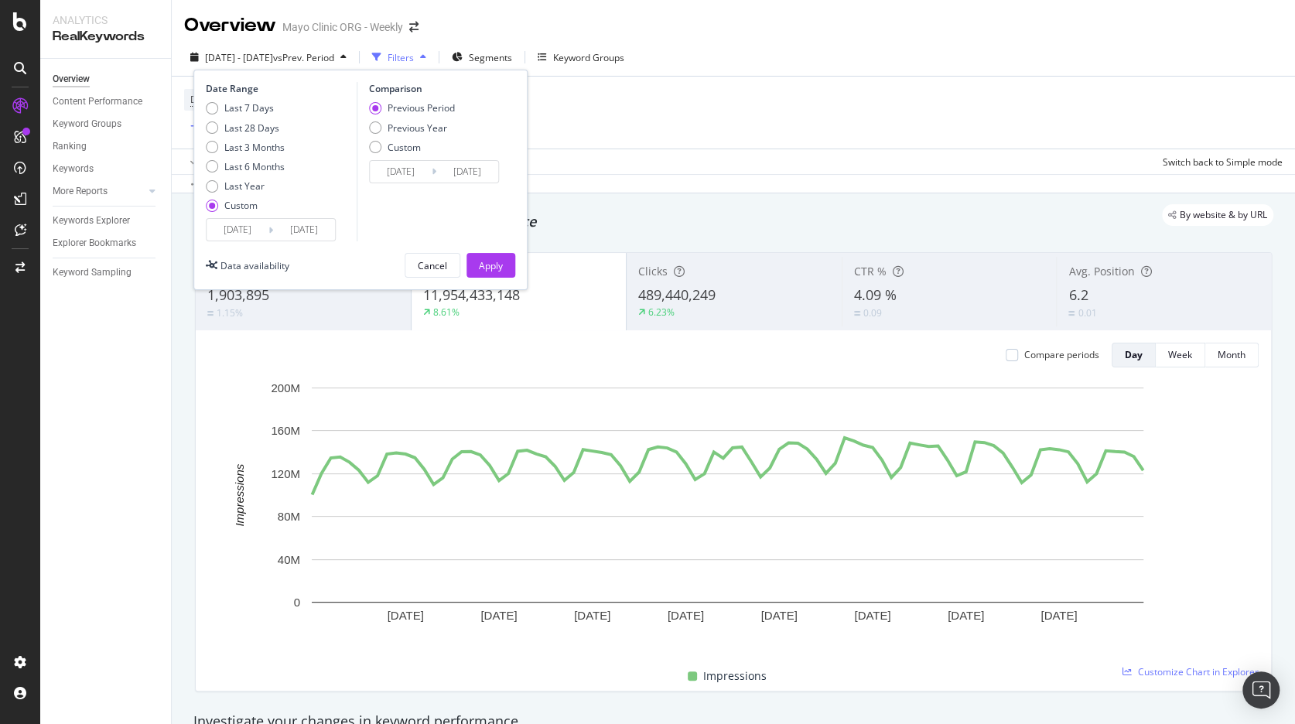
click at [275, 234] on input "[DATE]" at bounding box center [304, 230] width 62 height 22
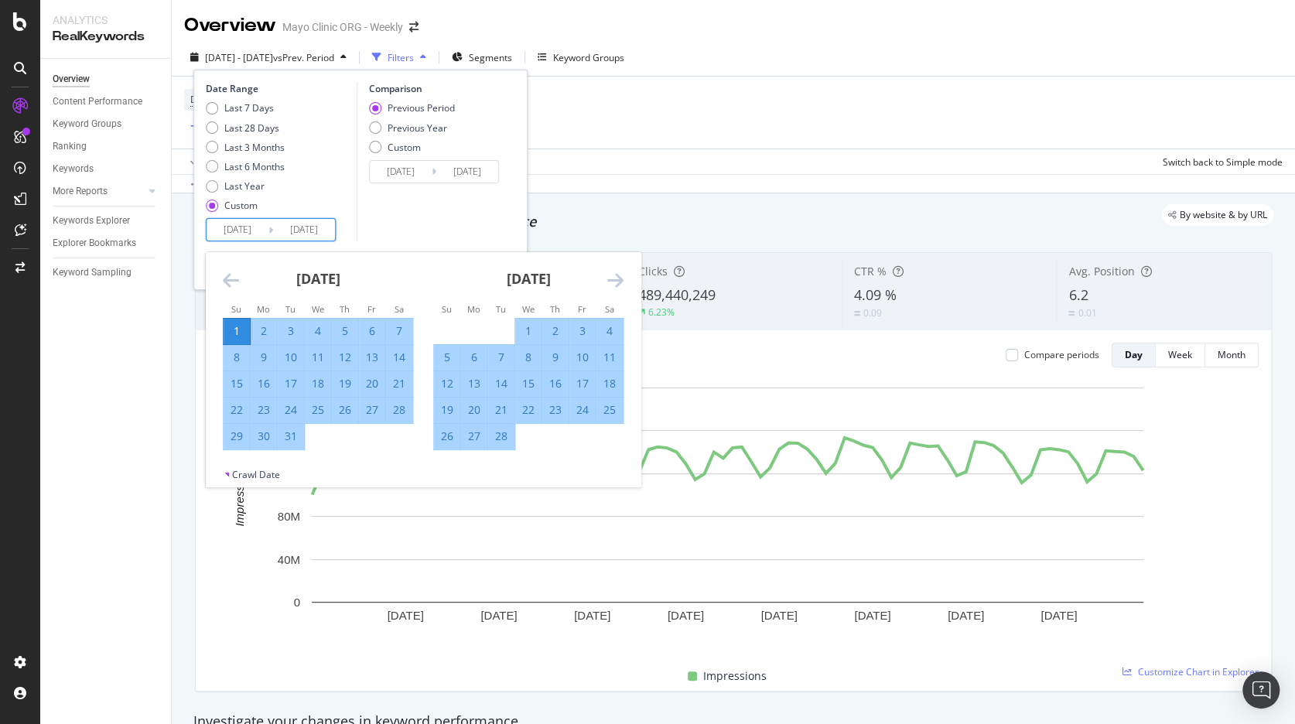
click at [614, 279] on icon "Move forward to switch to the next month." at bounding box center [615, 280] width 16 height 19
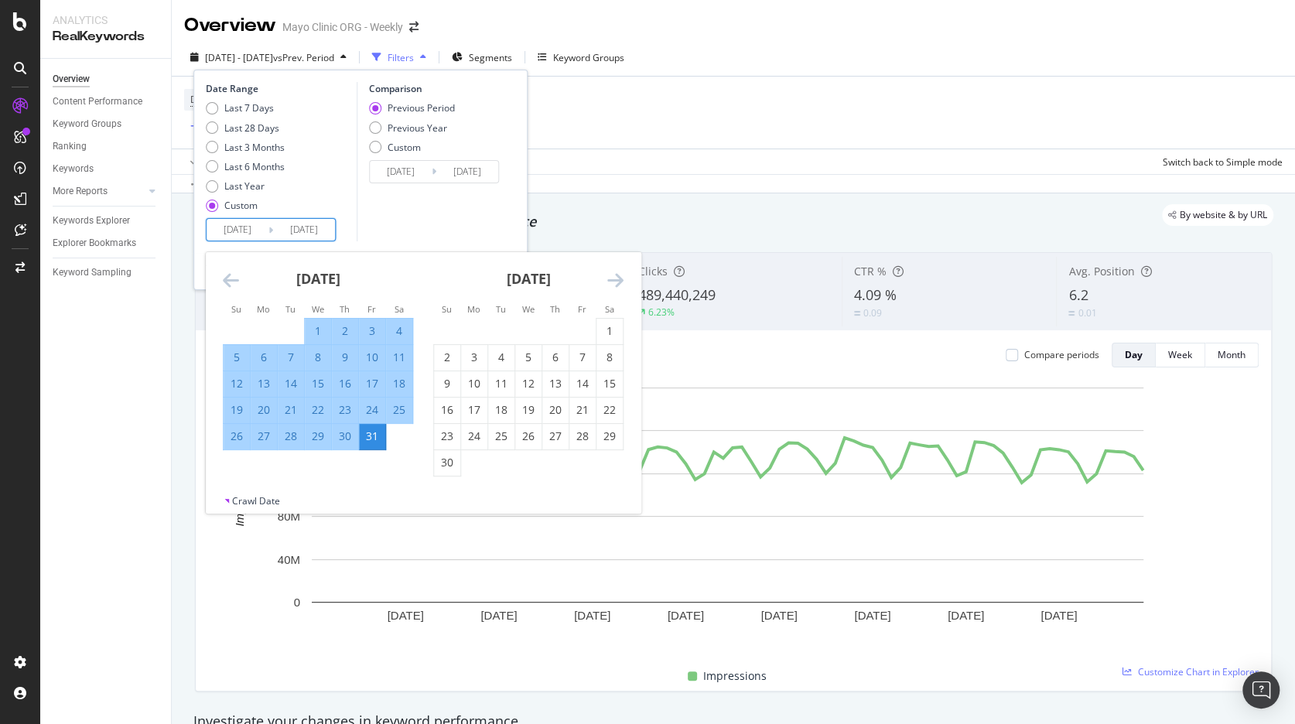
click at [615, 279] on icon "Move forward to switch to the next month." at bounding box center [615, 280] width 16 height 19
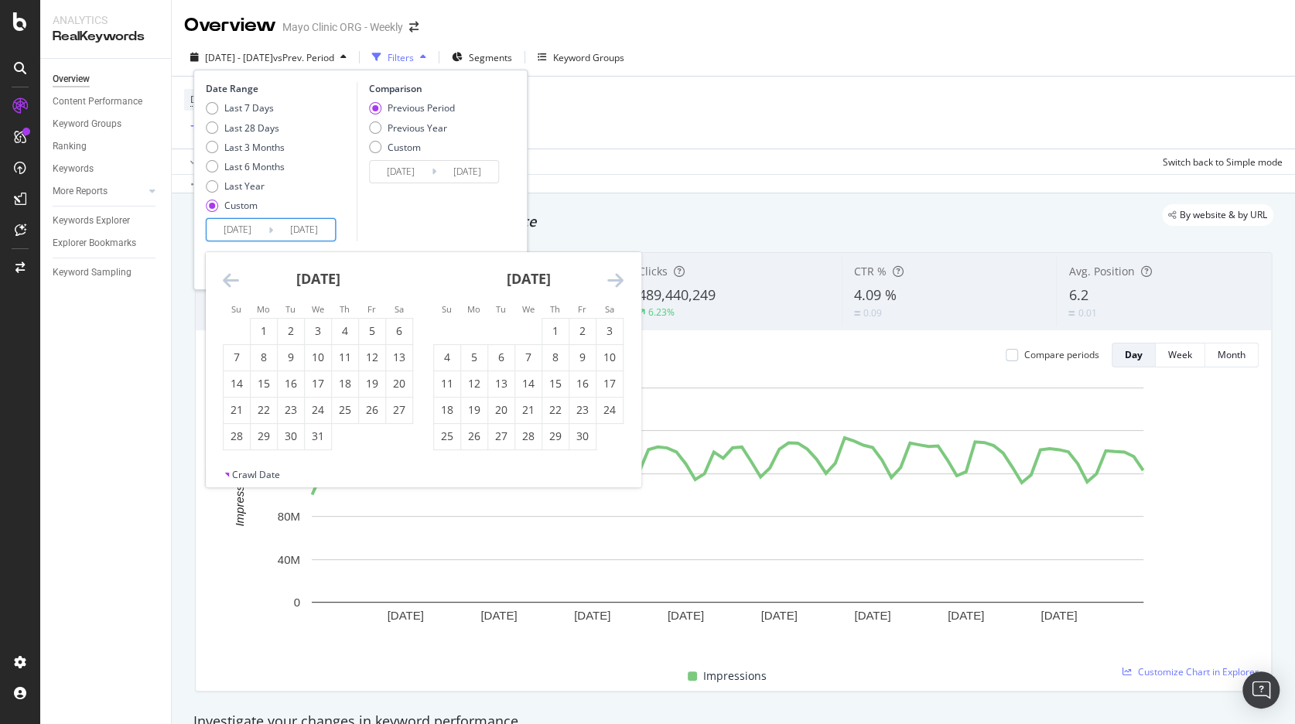
click at [615, 279] on icon "Move forward to switch to the next month." at bounding box center [615, 280] width 16 height 19
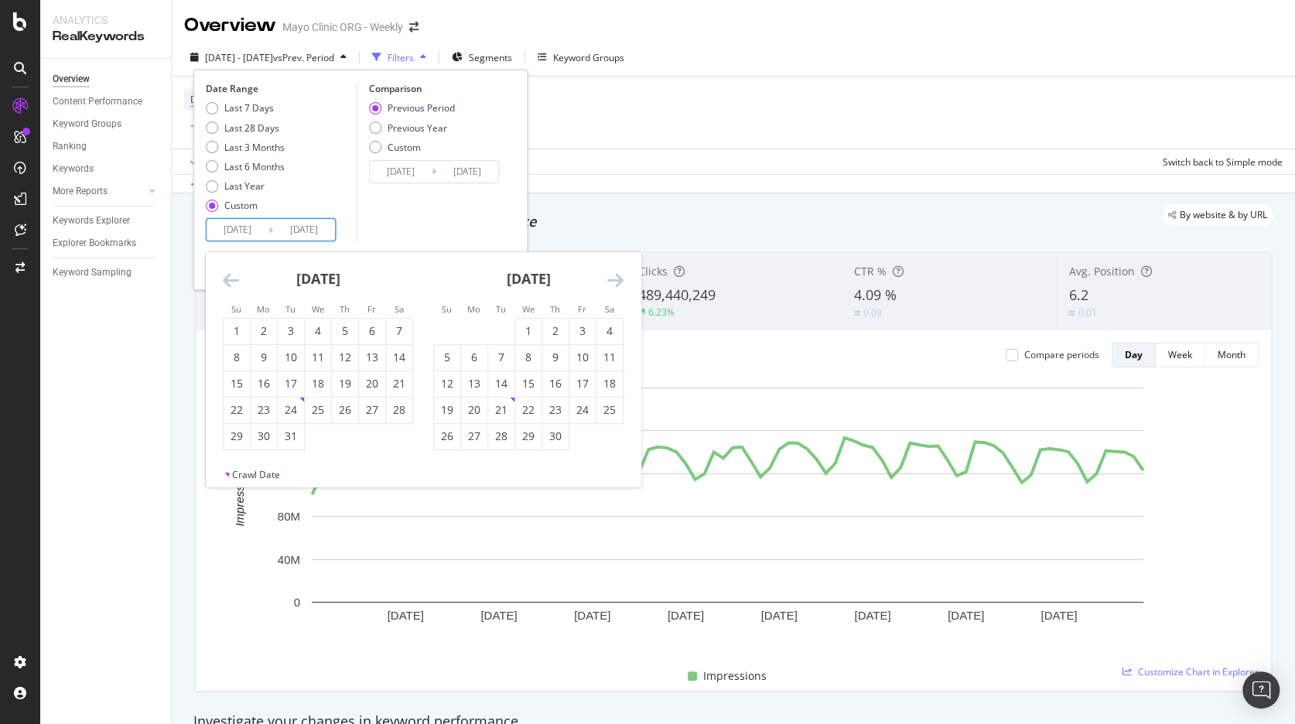
click at [615, 279] on icon "Move forward to switch to the next month." at bounding box center [615, 280] width 16 height 19
click at [612, 278] on icon "Move forward to switch to the next month." at bounding box center [615, 280] width 16 height 19
click at [474, 326] on div "1" at bounding box center [474, 330] width 26 height 15
type input "2024/01/01"
type input "2021/12/31"
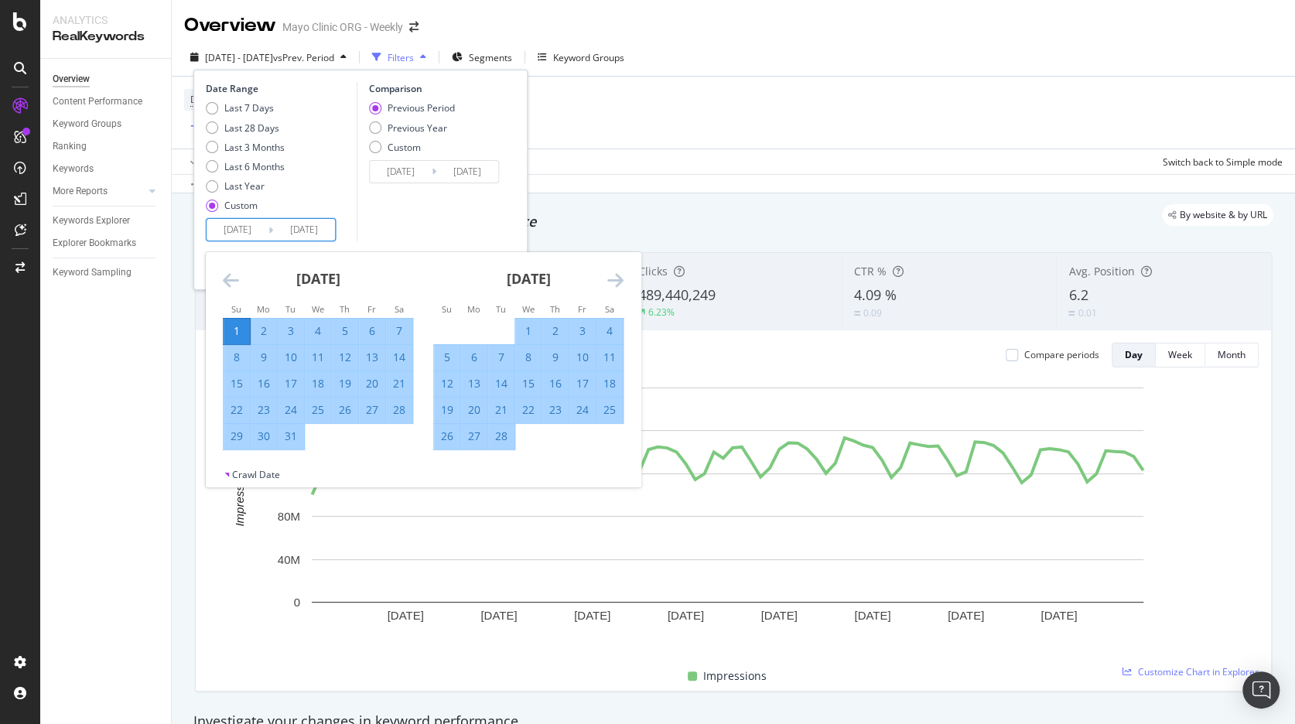
click at [309, 231] on input "2024/01/01" at bounding box center [304, 230] width 62 height 22
click at [617, 279] on icon "Move forward to switch to the next month." at bounding box center [615, 280] width 16 height 19
click at [614, 279] on icon "Move forward to switch to the next month." at bounding box center [615, 280] width 16 height 19
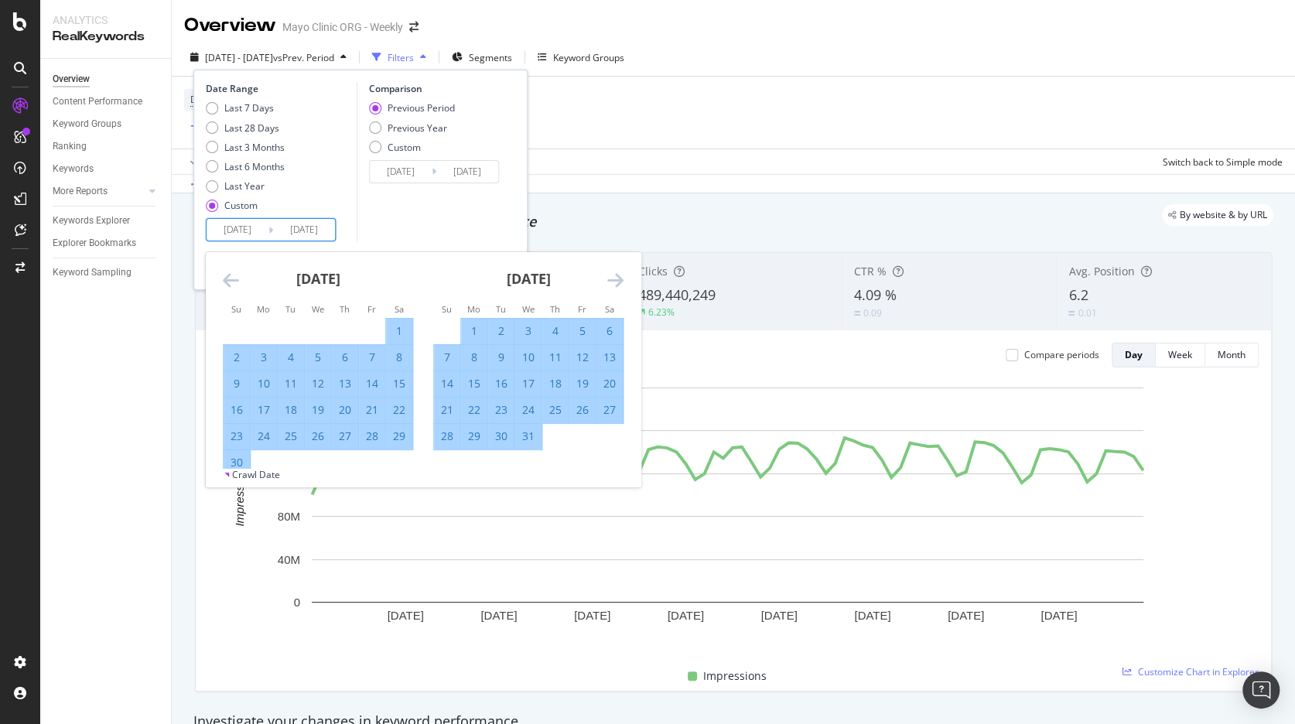
click at [614, 279] on icon "Move forward to switch to the next month." at bounding box center [615, 280] width 16 height 19
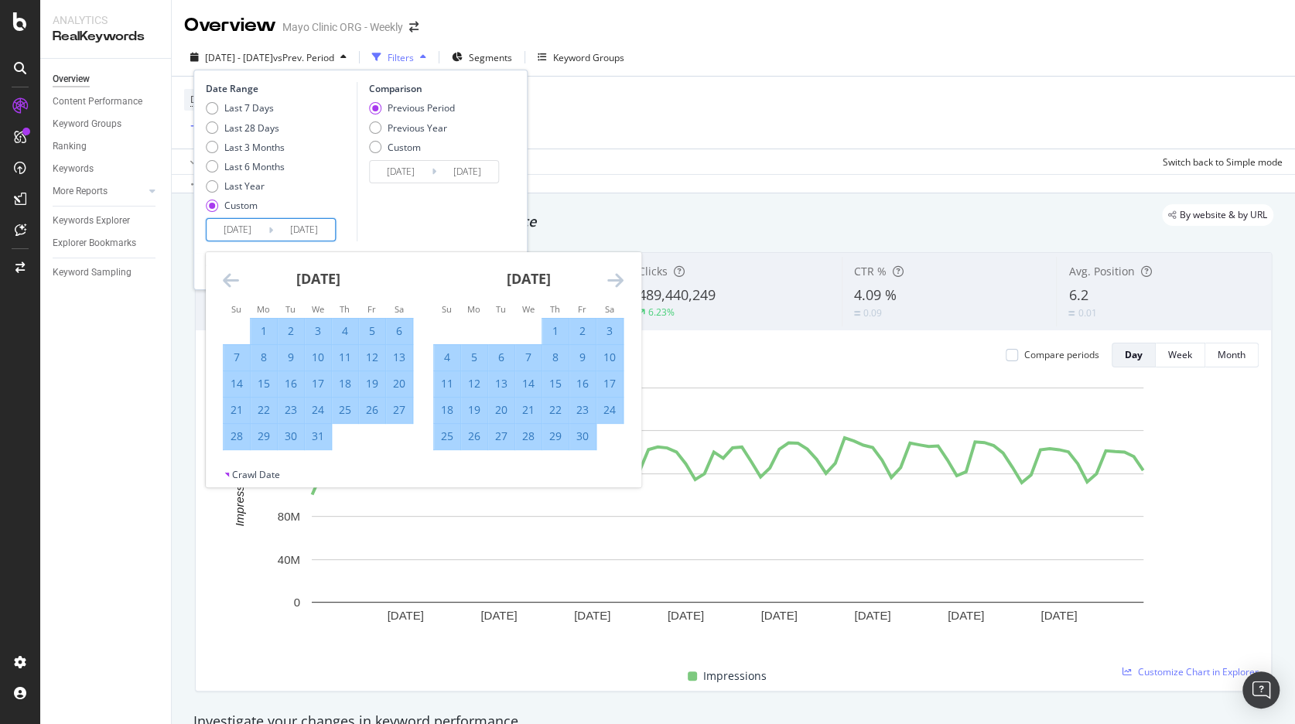
click at [614, 279] on icon "Move forward to switch to the next month." at bounding box center [615, 280] width 16 height 19
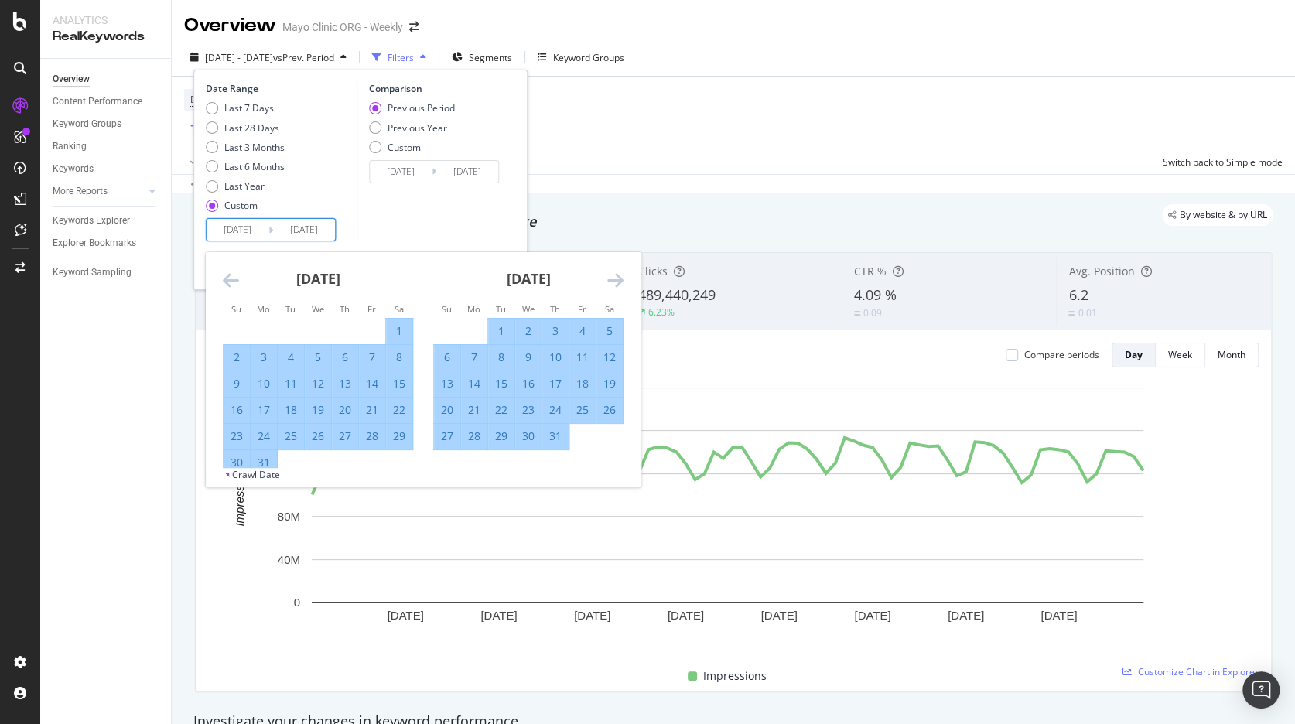
click at [614, 279] on icon "Move forward to switch to the next month." at bounding box center [615, 280] width 16 height 19
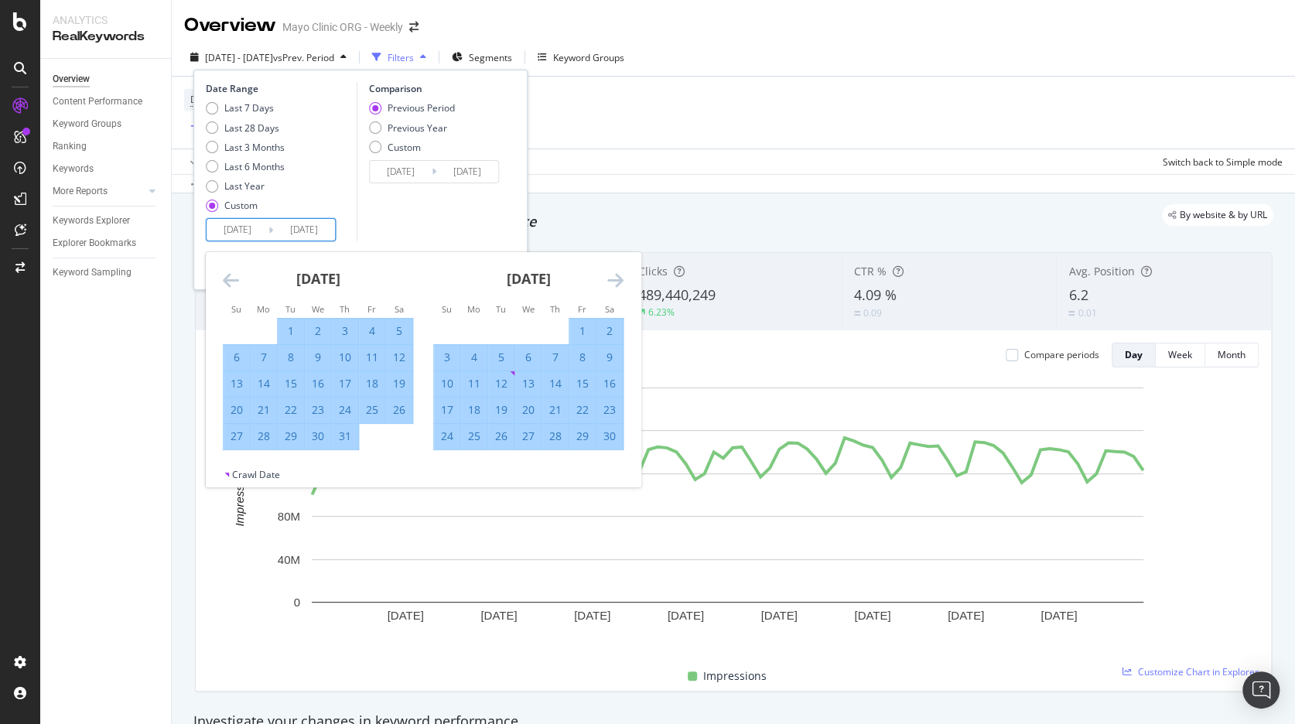
click at [614, 279] on icon "Move forward to switch to the next month." at bounding box center [615, 280] width 16 height 19
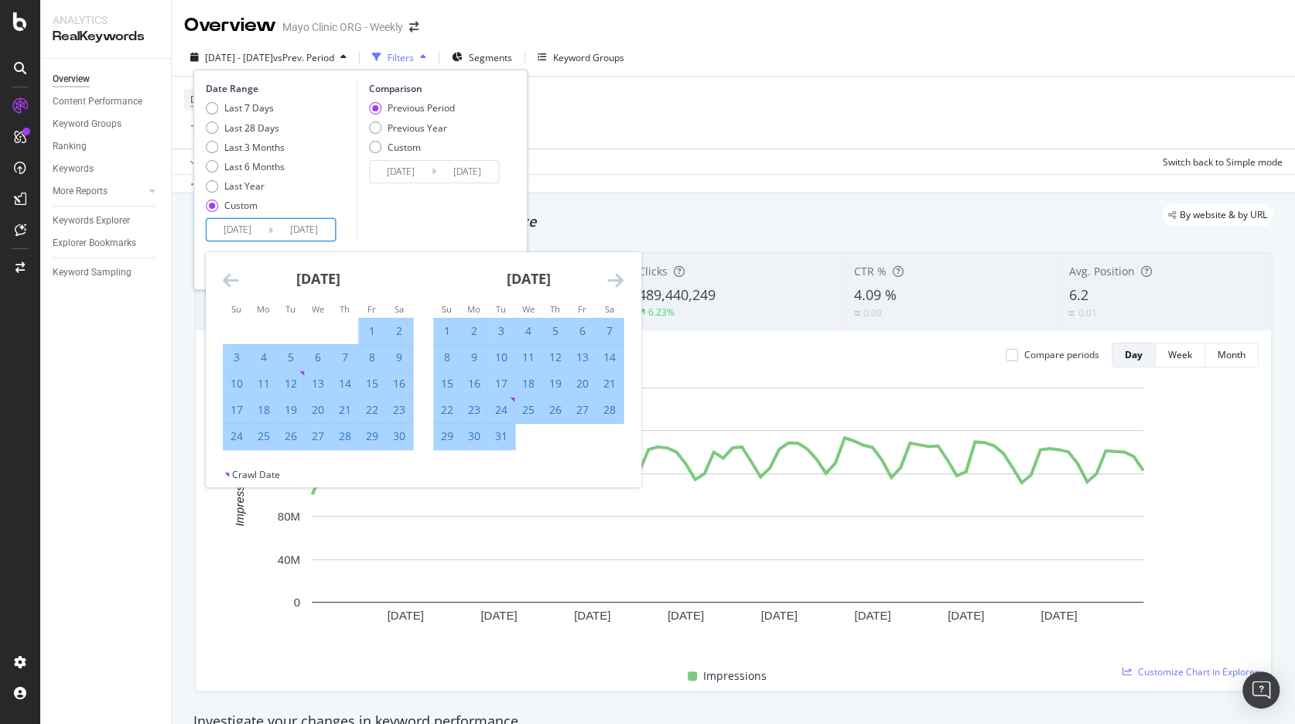
click at [614, 279] on icon "Move forward to switch to the next month." at bounding box center [615, 280] width 16 height 19
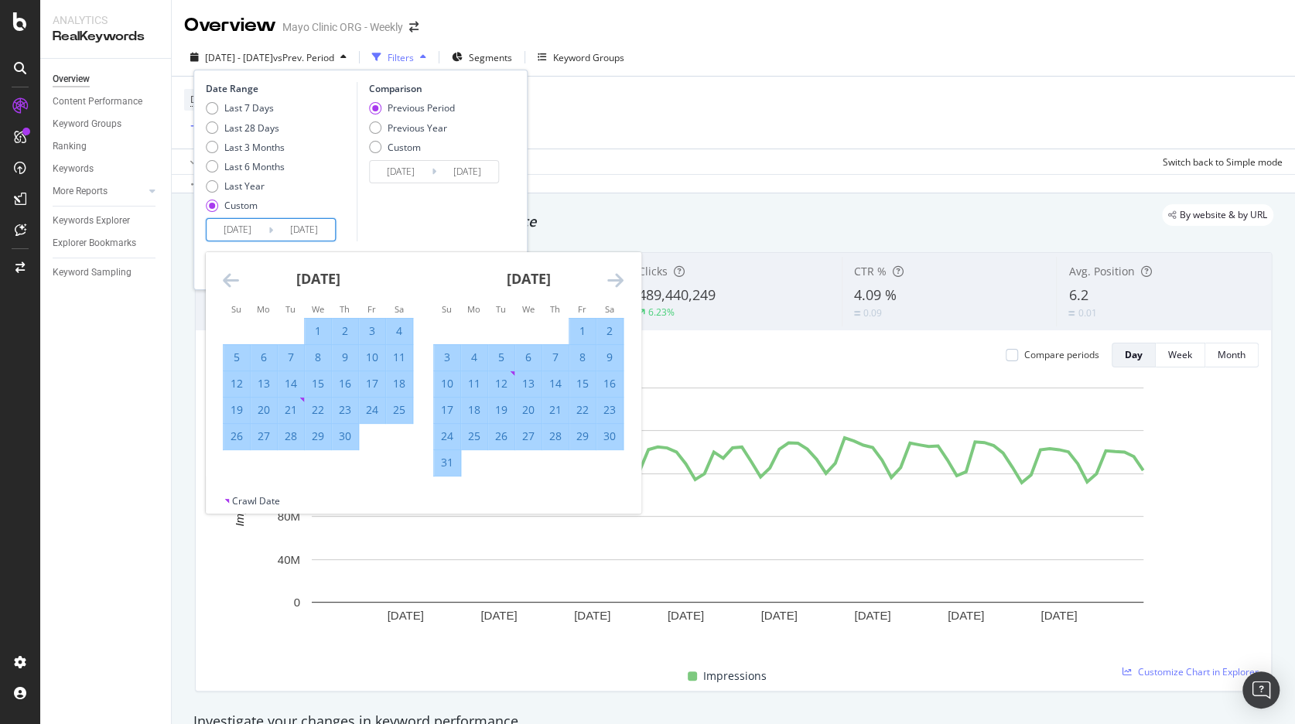
click at [614, 279] on icon "Move forward to switch to the next month." at bounding box center [615, 280] width 16 height 19
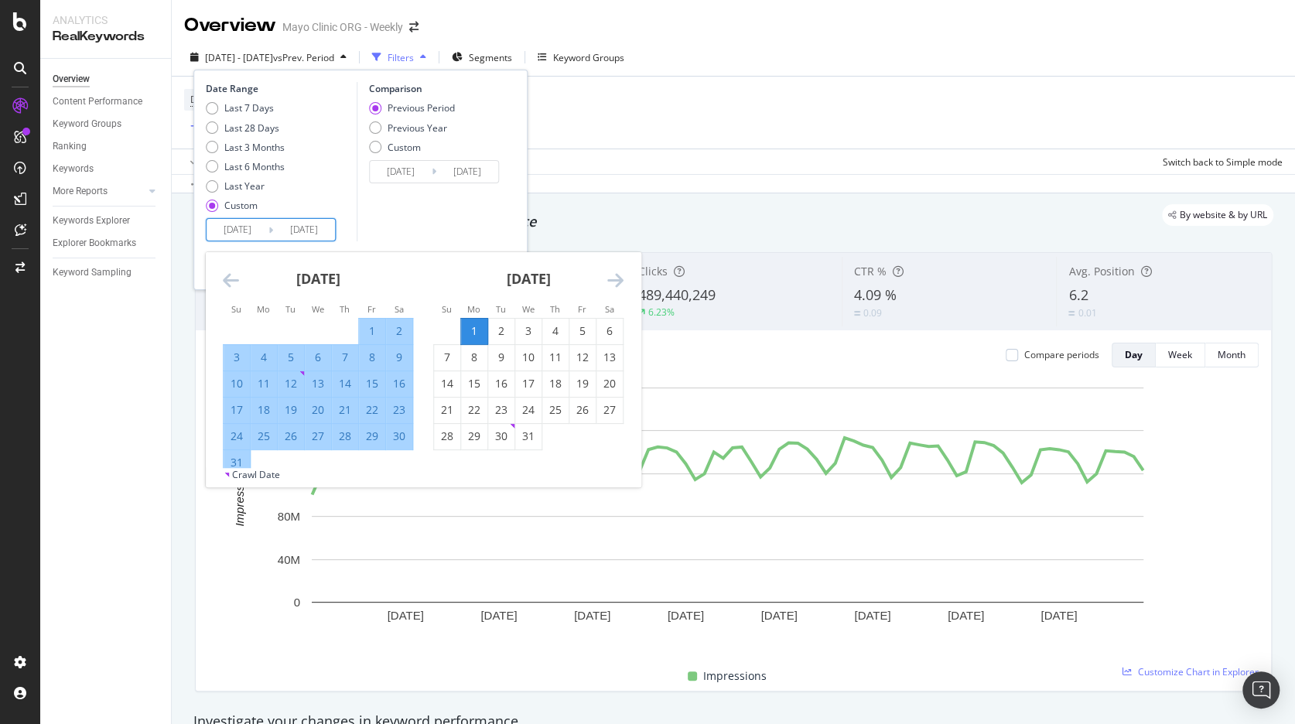
click at [614, 279] on icon "Move forward to switch to the next month." at bounding box center [615, 280] width 16 height 19
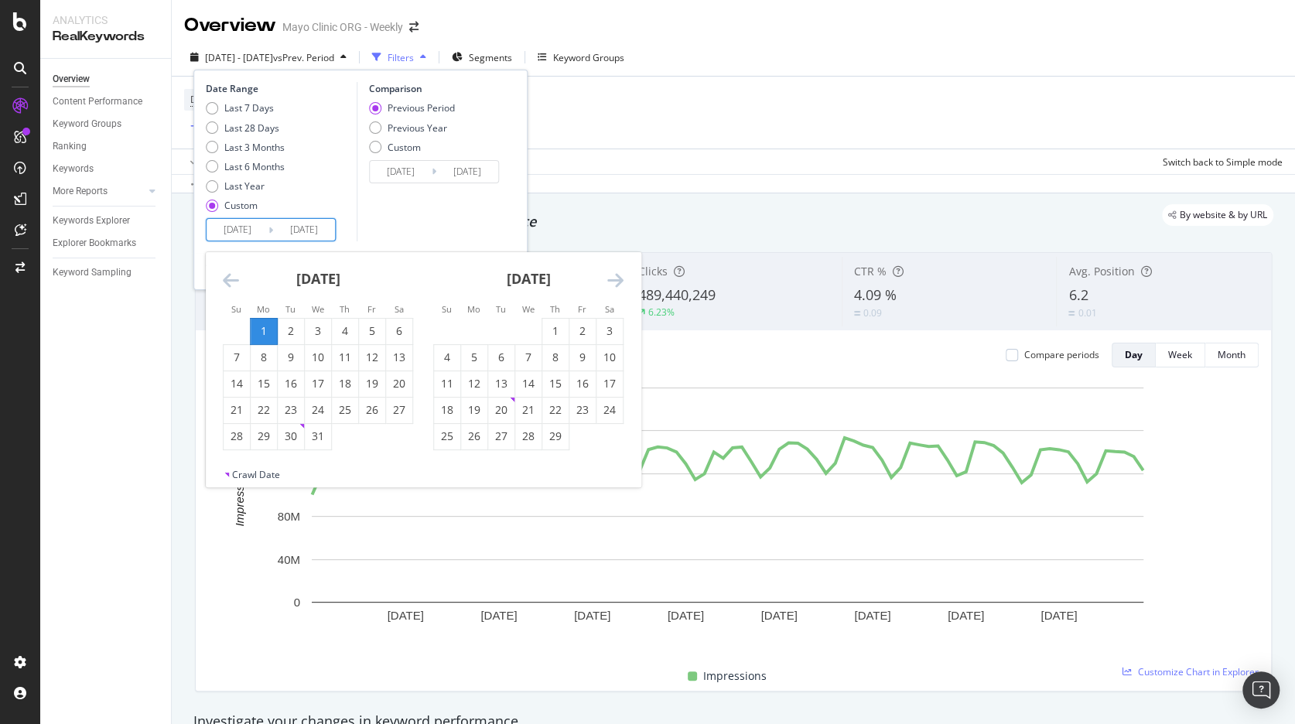
click at [264, 327] on div "1" at bounding box center [264, 330] width 26 height 15
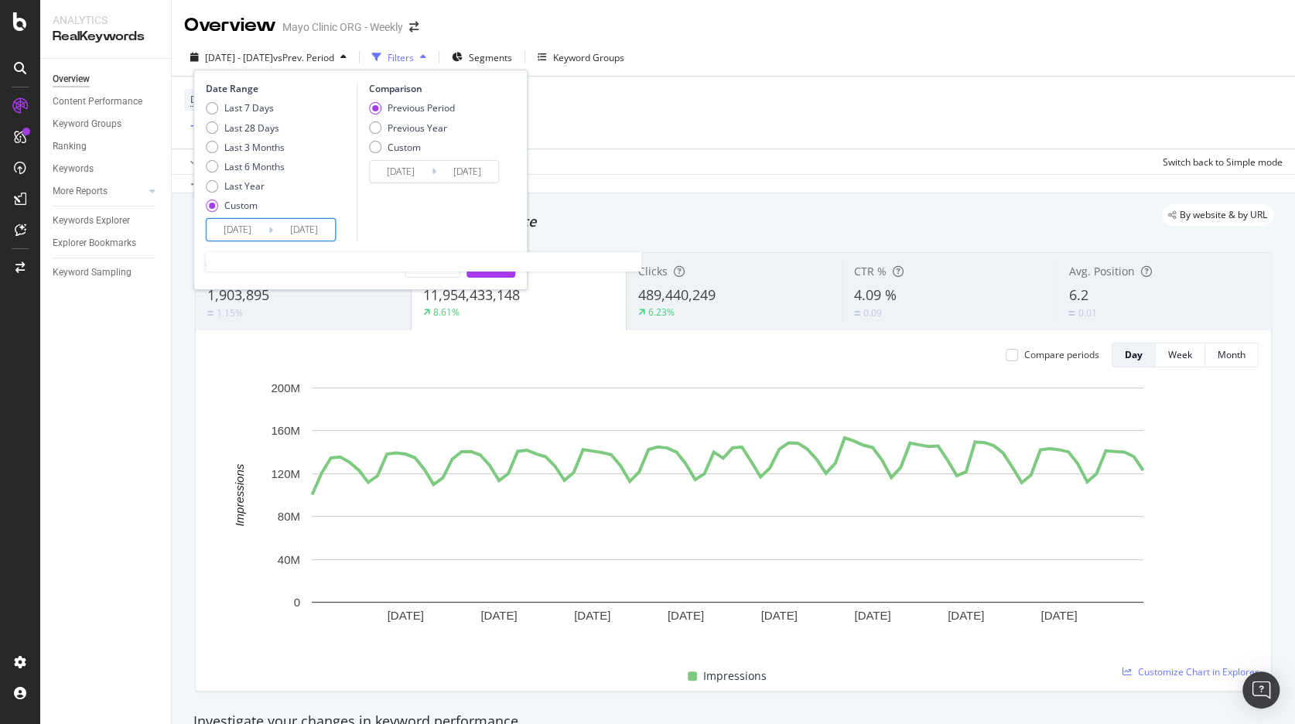
click at [306, 233] on input "2024/01/01" at bounding box center [304, 230] width 62 height 22
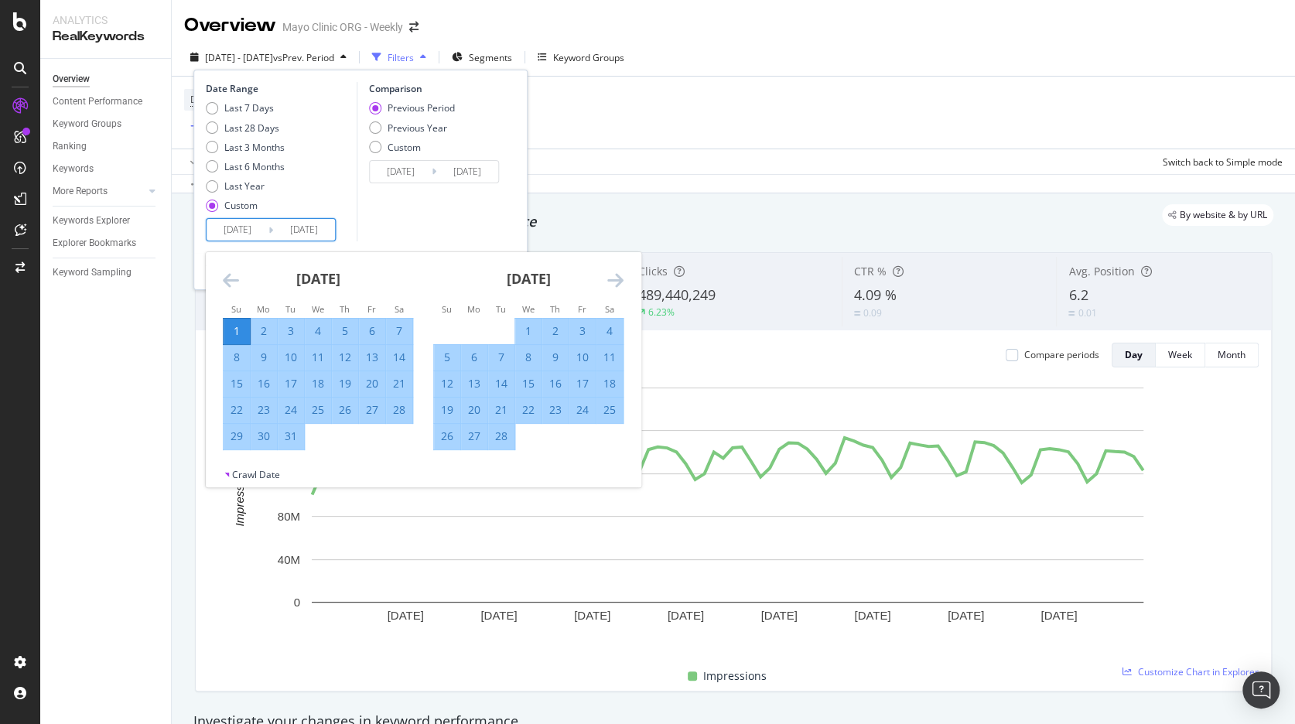
click at [620, 278] on icon "Move forward to switch to the next month." at bounding box center [615, 280] width 16 height 19
click at [583, 432] on div "31" at bounding box center [583, 436] width 26 height 15
type input "[DATE]"
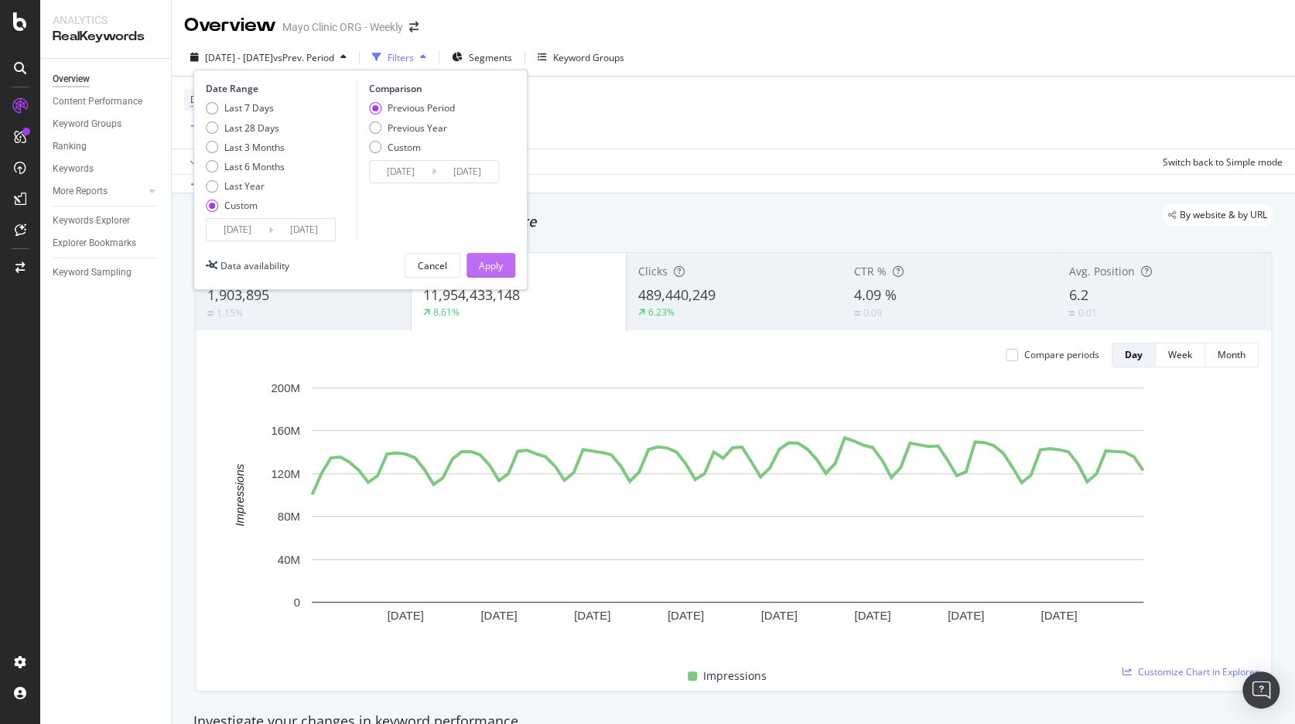
click at [487, 272] on div "Apply" at bounding box center [491, 265] width 24 height 23
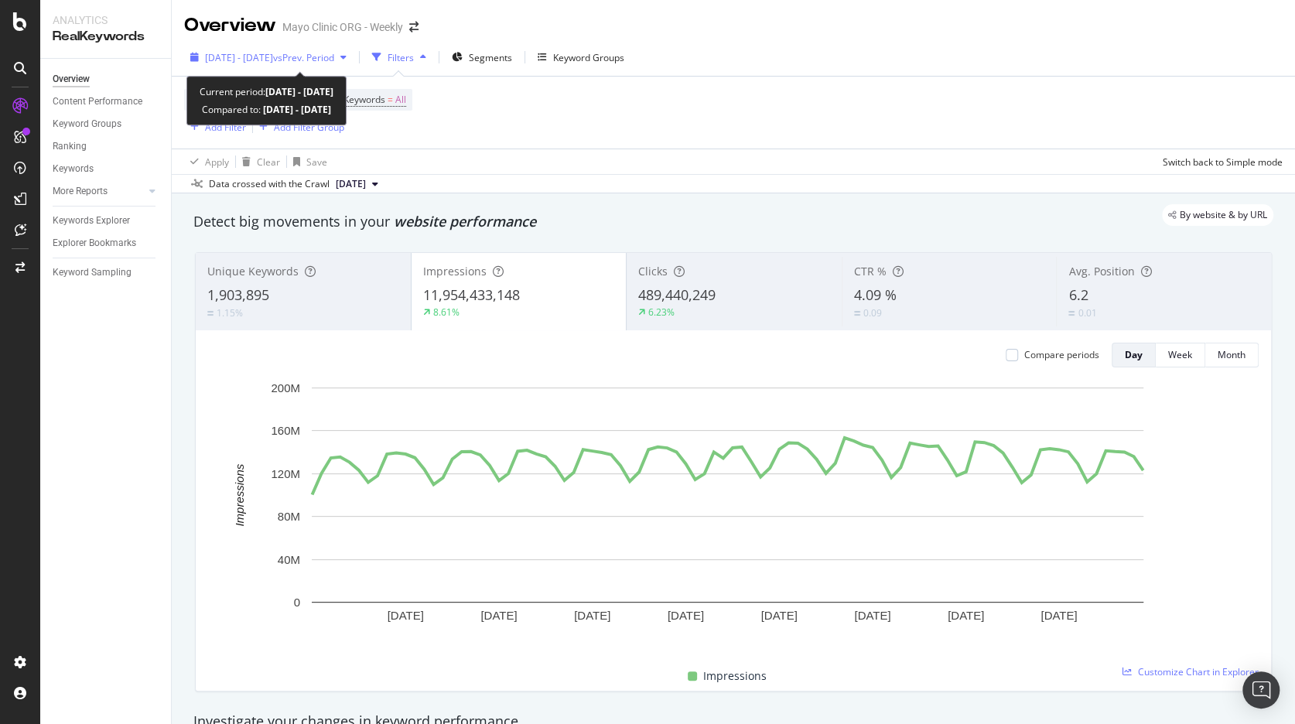
click at [240, 56] on span "[DATE] - [DATE]" at bounding box center [239, 57] width 68 height 13
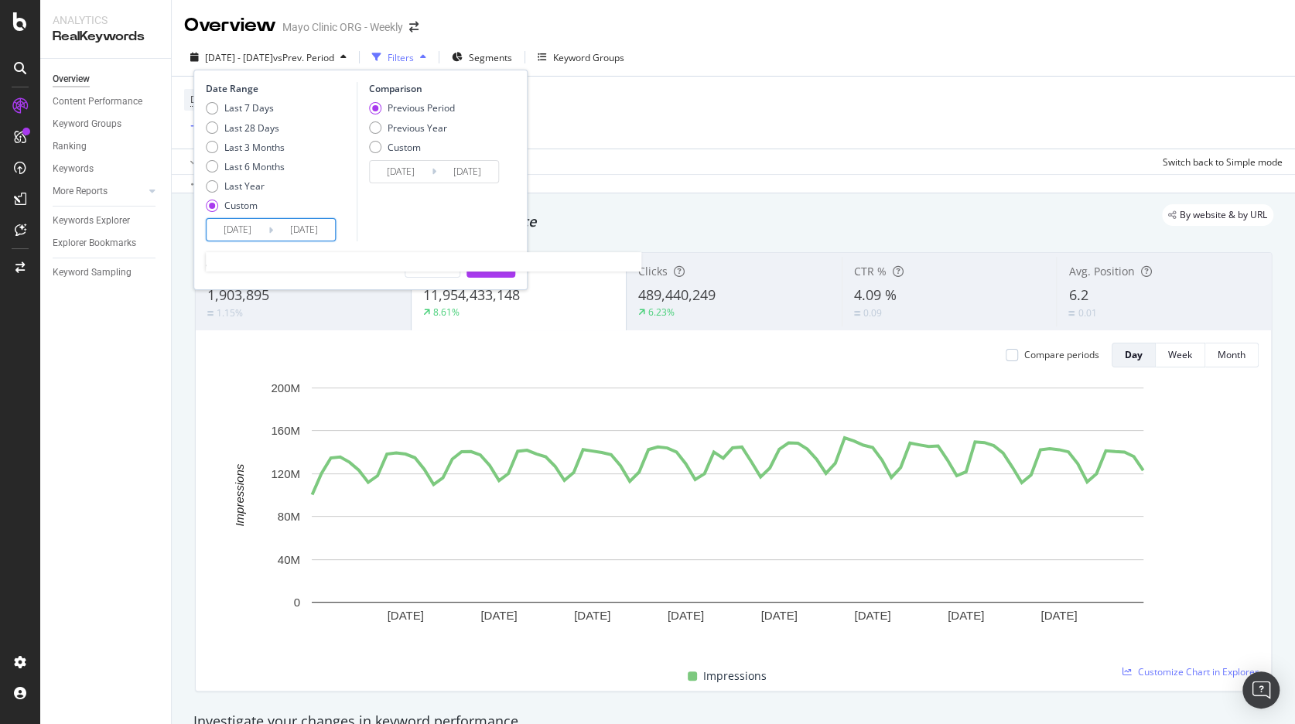
click at [231, 231] on input "[DATE]" at bounding box center [238, 230] width 62 height 22
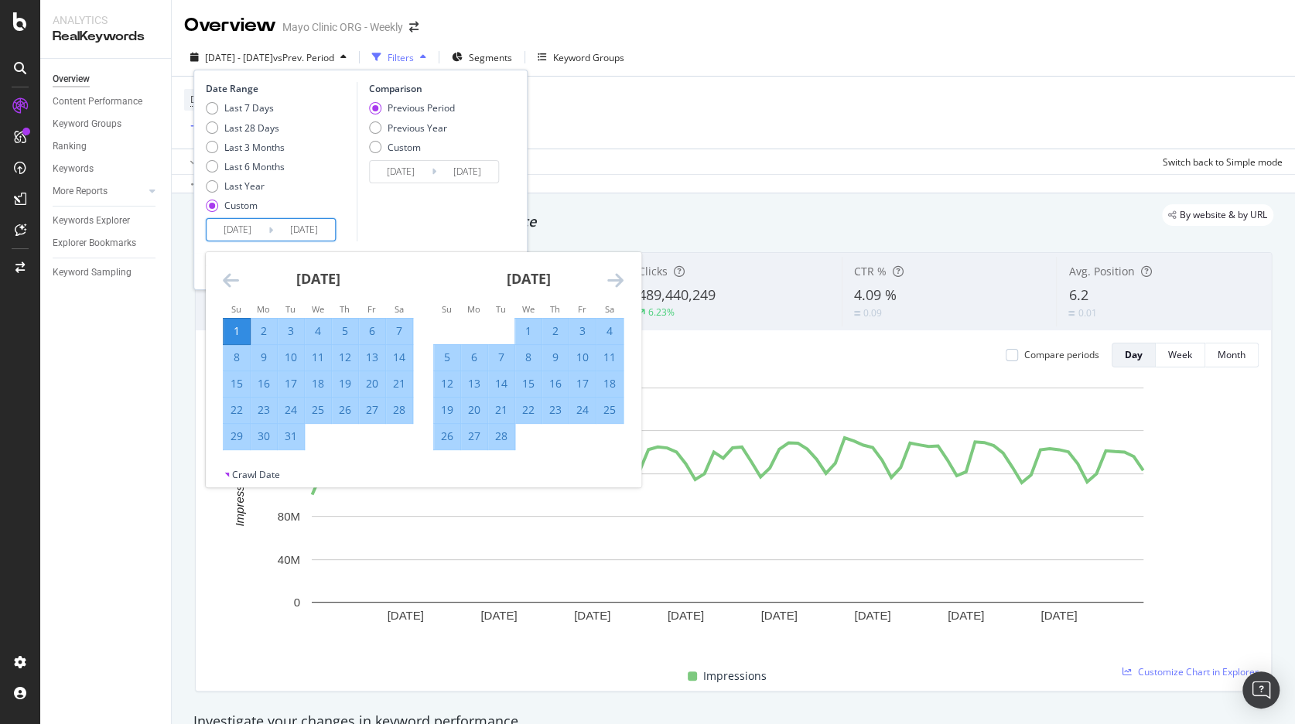
click at [229, 232] on input "[DATE]" at bounding box center [238, 230] width 62 height 22
type input "[DATE]"
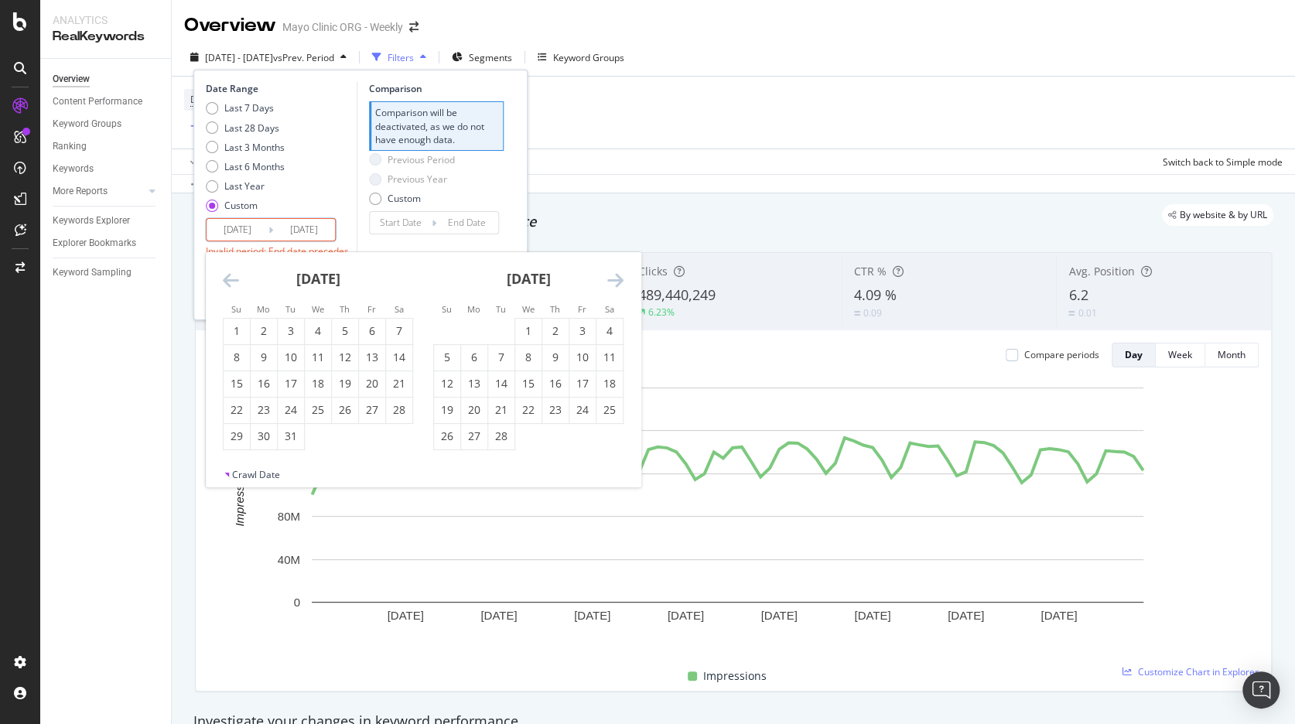
type input "2024/01/01"
click at [296, 228] on input "[DATE]" at bounding box center [304, 230] width 62 height 22
type input "[DATE]"
type input "2023/10/01"
type input "2023/12/31"
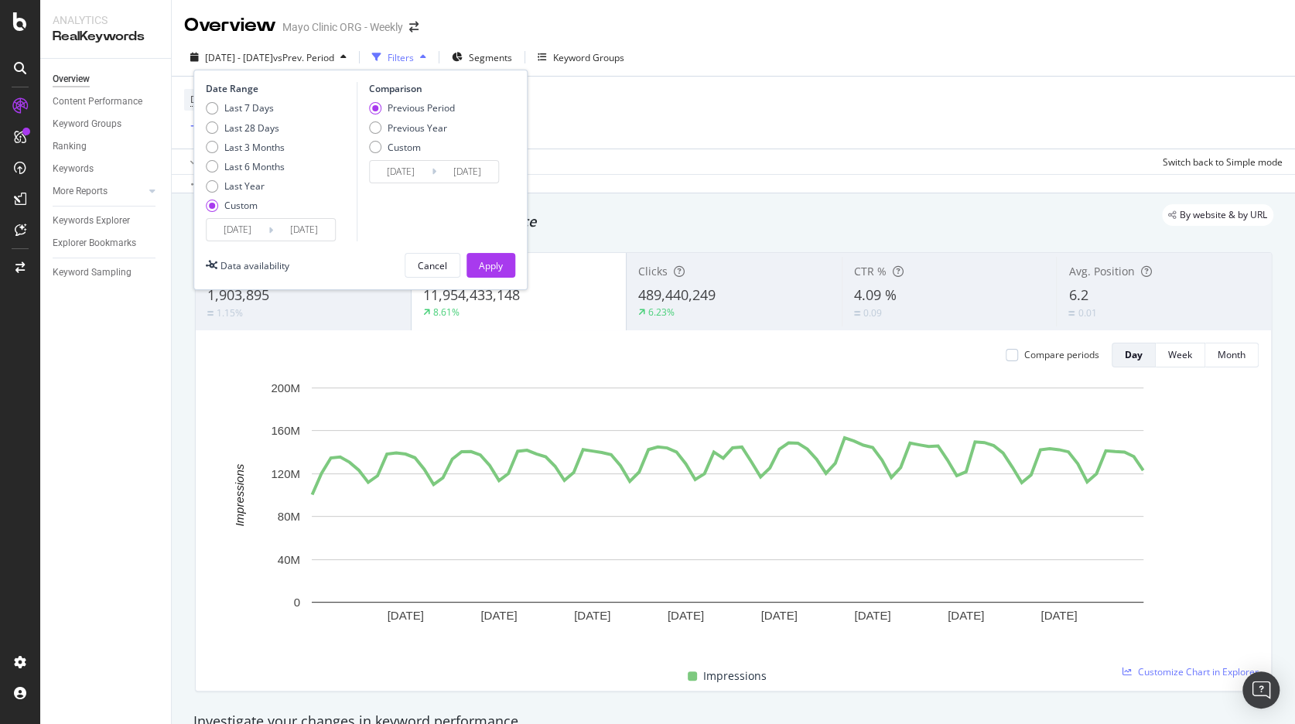
type input "2024/03/31"
click at [483, 261] on div "Apply" at bounding box center [491, 265] width 24 height 13
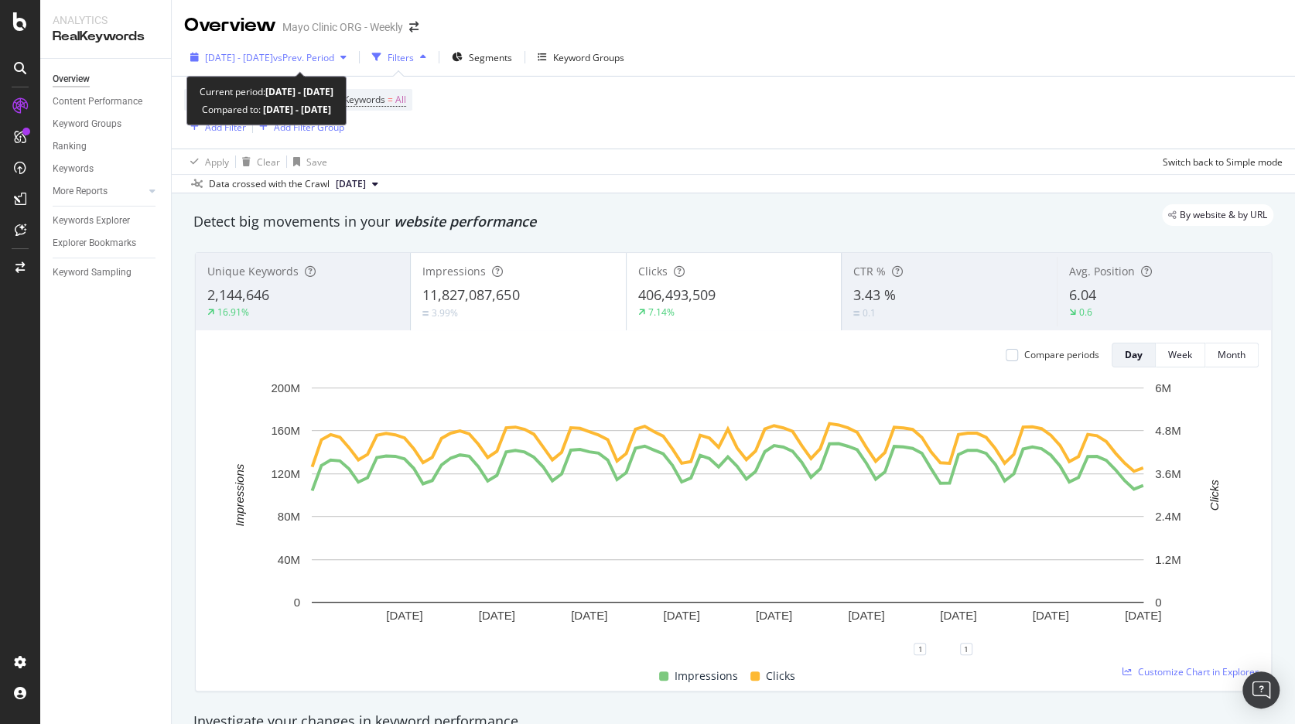
click at [249, 59] on span "2024 Jan. 1st - 2024 Mar. 31st" at bounding box center [239, 57] width 68 height 13
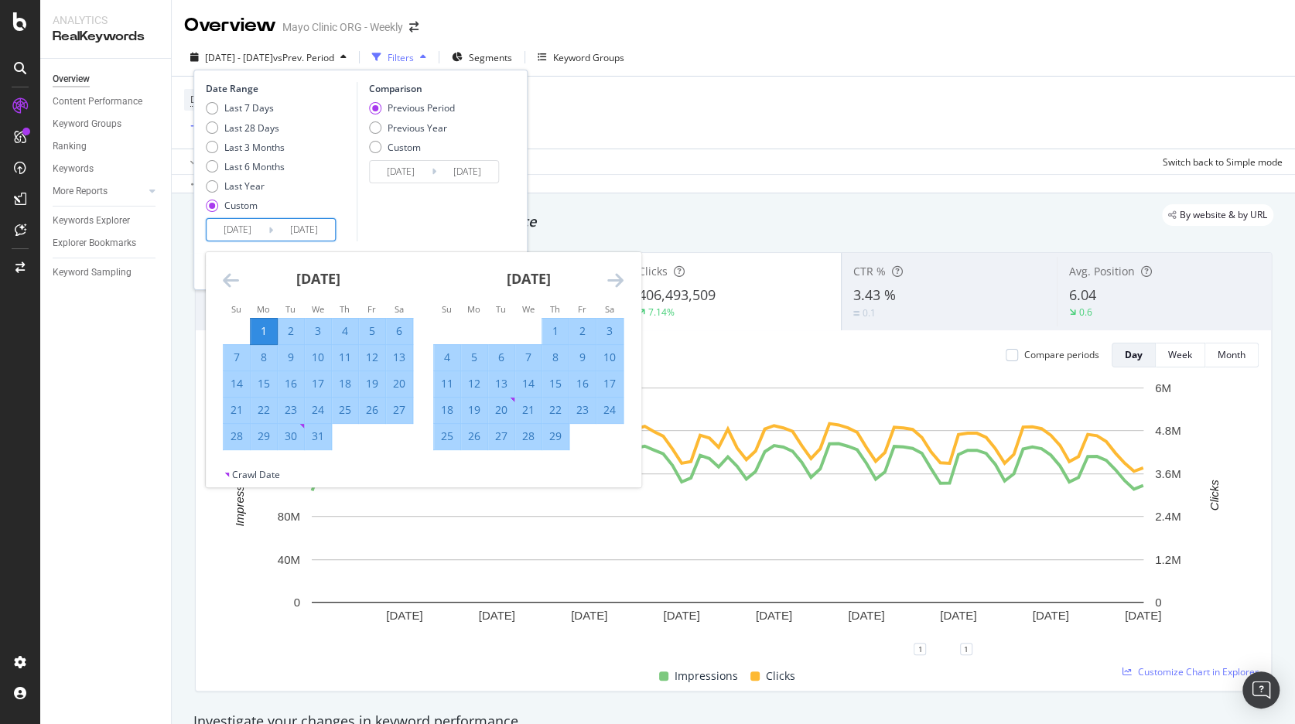
click at [228, 230] on input "2024/01/01" at bounding box center [238, 230] width 62 height 22
type input "2024/01/01"
type input "2025/01/01"
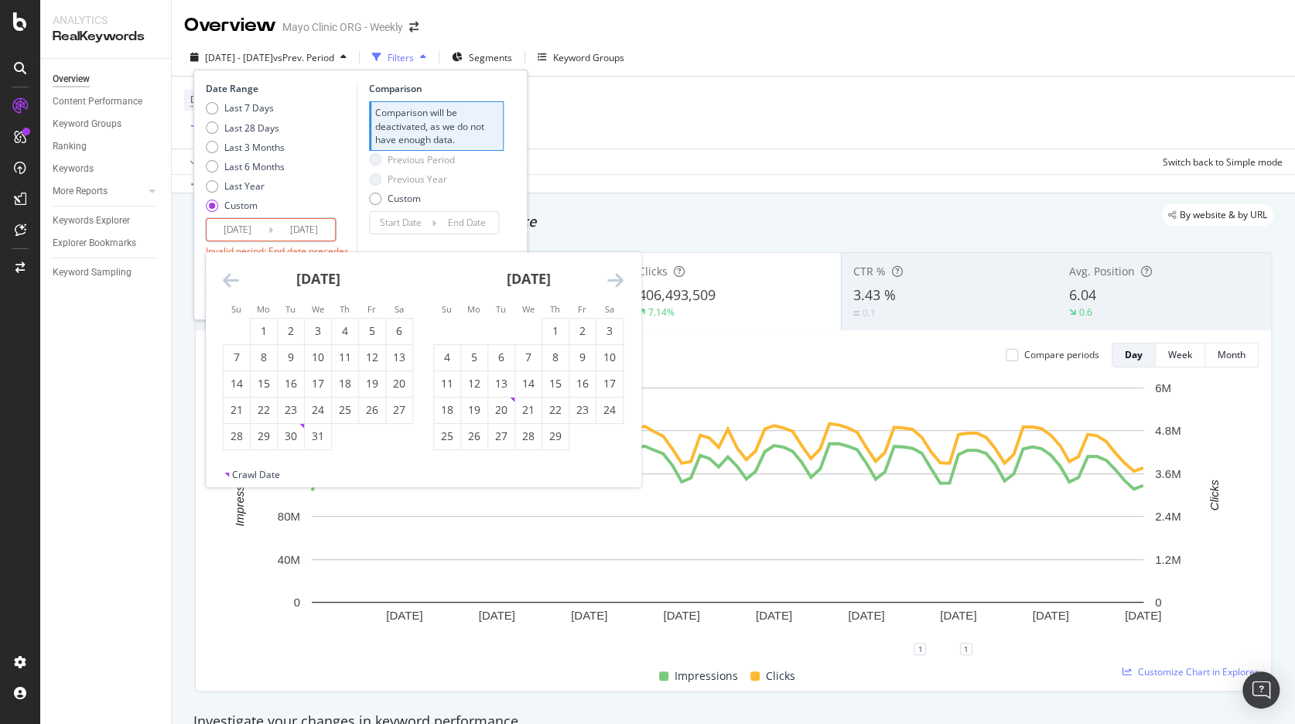
click at [299, 231] on input "2024/03/31" at bounding box center [304, 230] width 62 height 22
type input "2024/03/31"
type input "2024/10/02"
type input "2024/12/31"
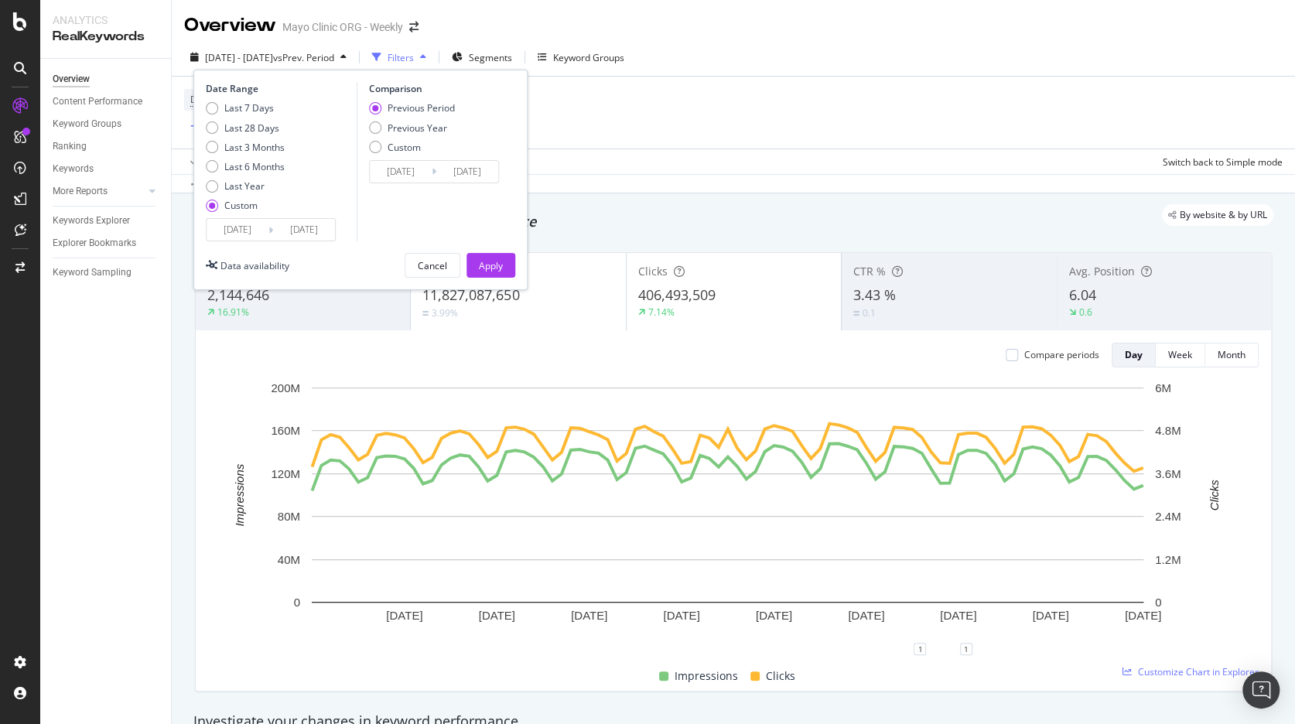
type input "2025/03/31"
click at [486, 259] on div "Apply" at bounding box center [491, 265] width 24 height 13
